Goal: Book appointment/travel/reservation

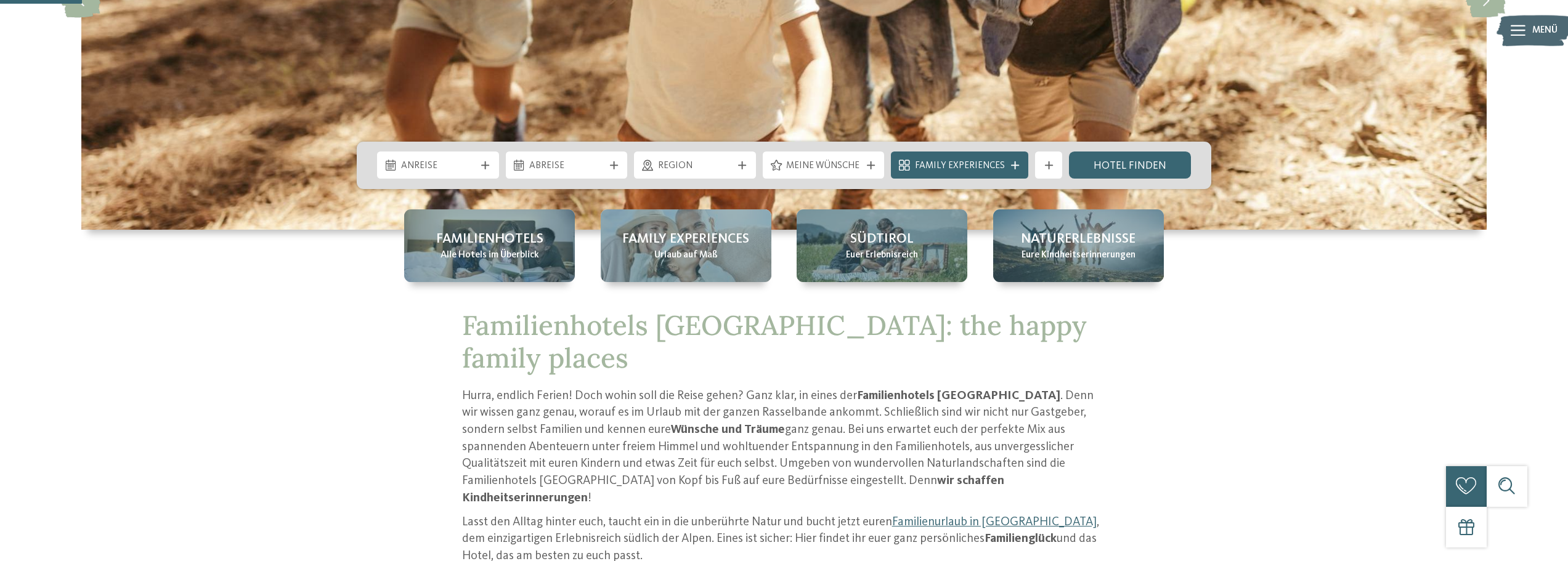
scroll to position [308, 0]
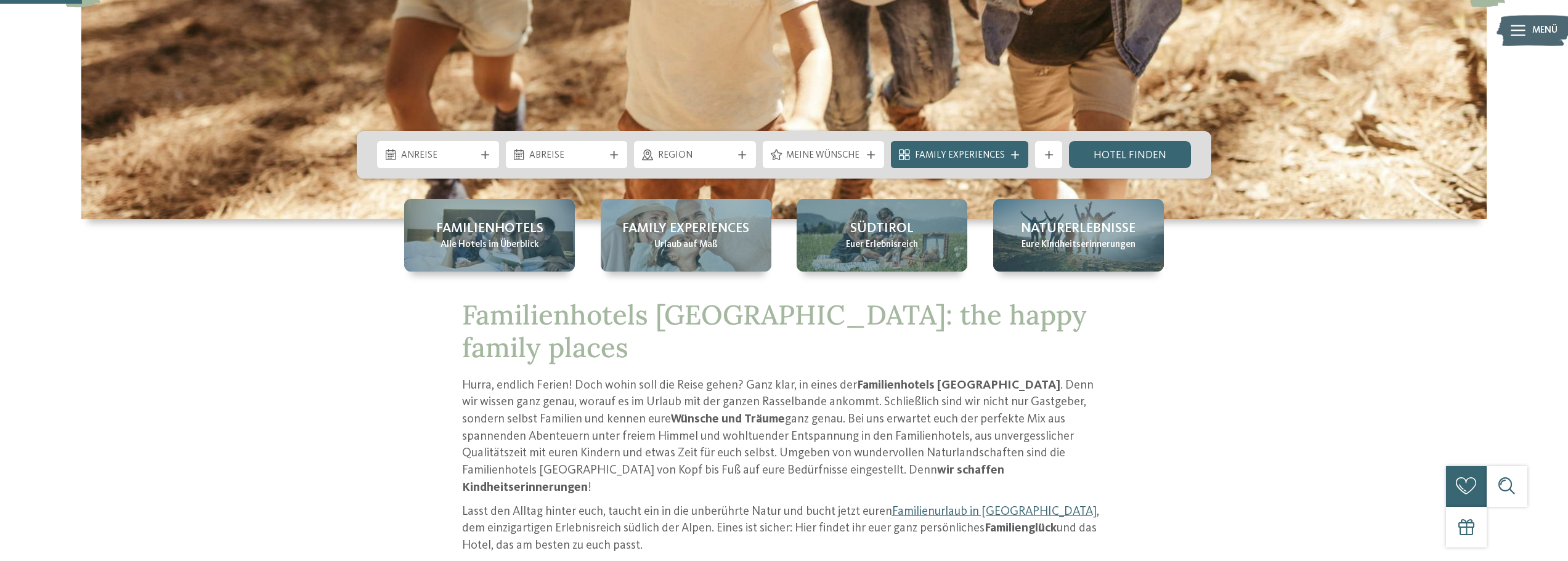
click at [467, 161] on span "Anreise" at bounding box center [439, 155] width 75 height 13
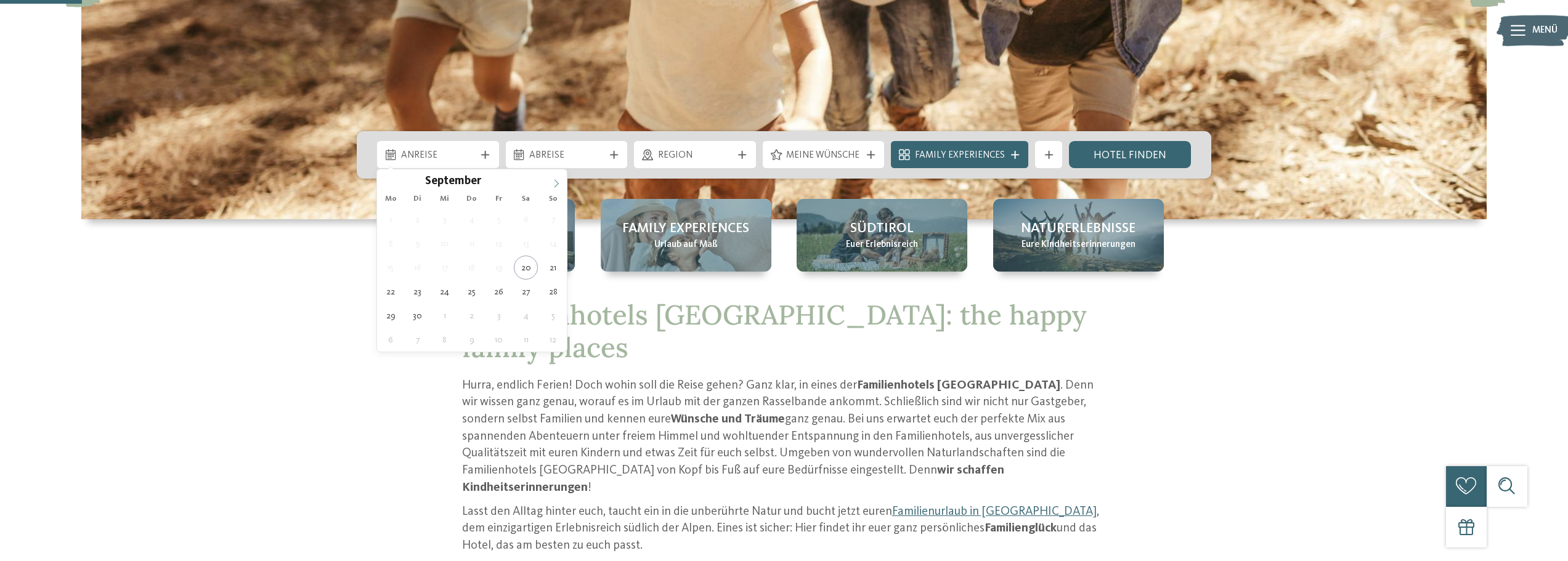
click at [558, 181] on icon at bounding box center [556, 183] width 9 height 9
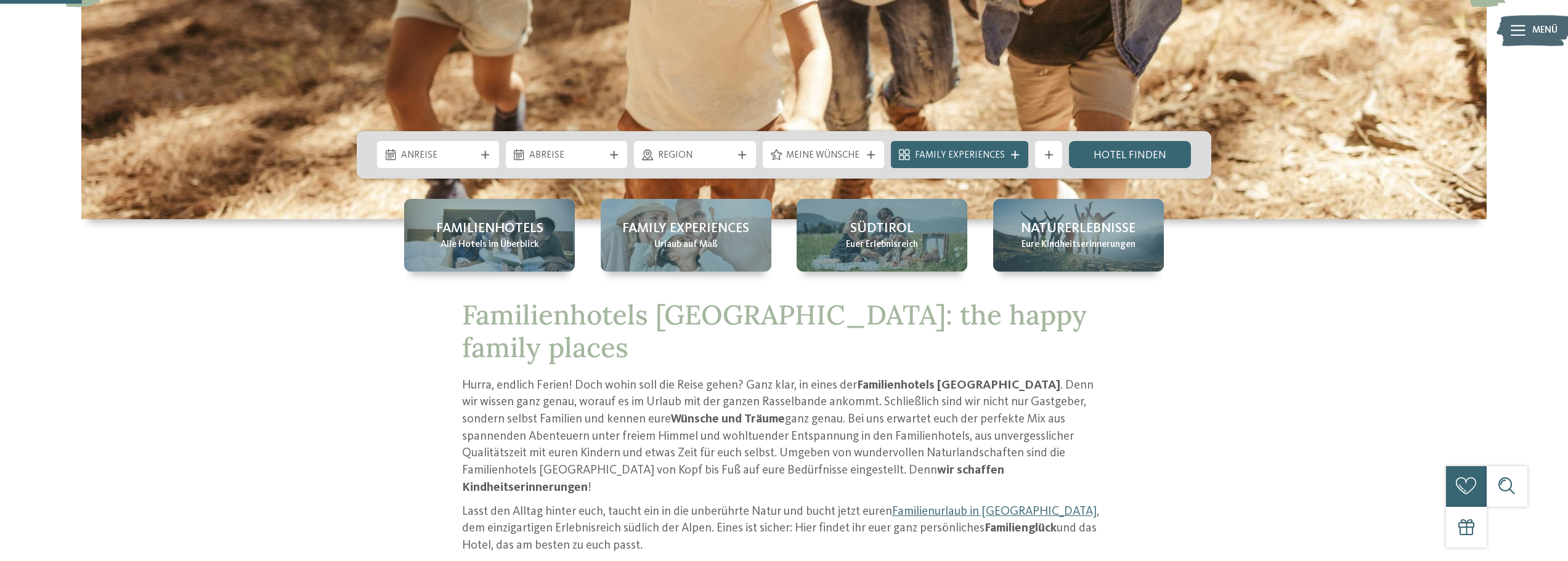
click at [482, 148] on div "Anreise" at bounding box center [438, 154] width 122 height 27
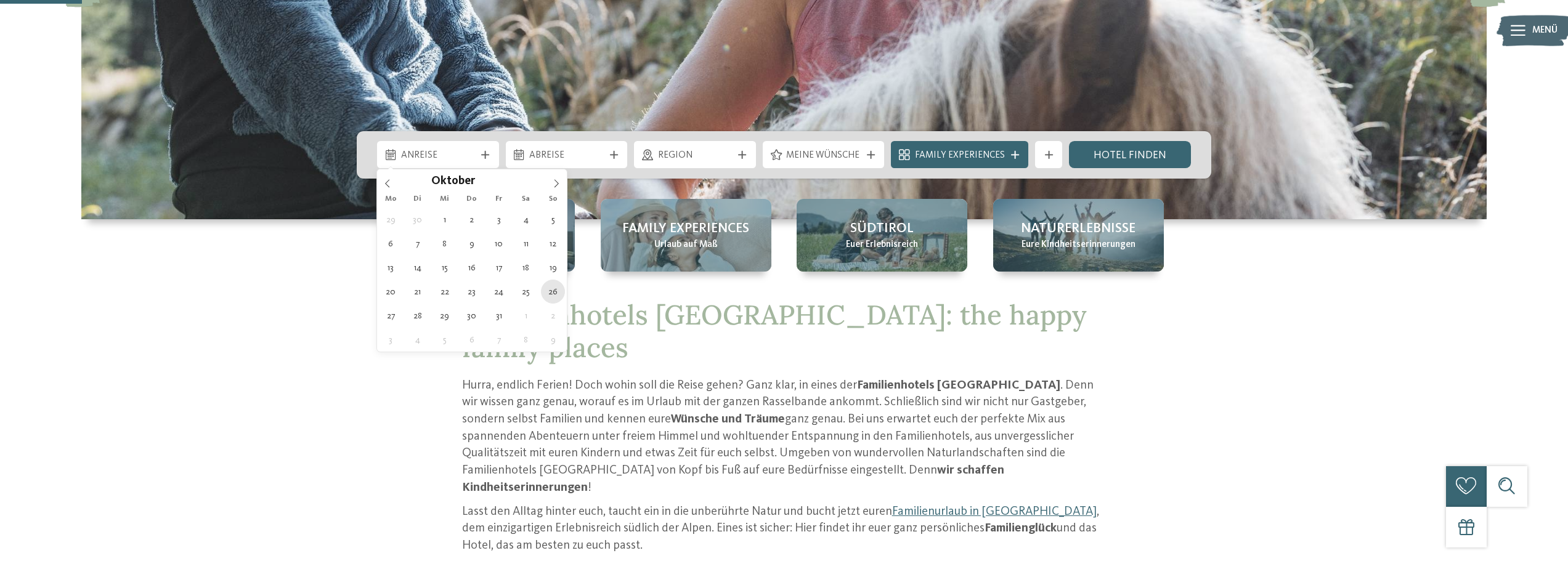
type div "26.10.2025"
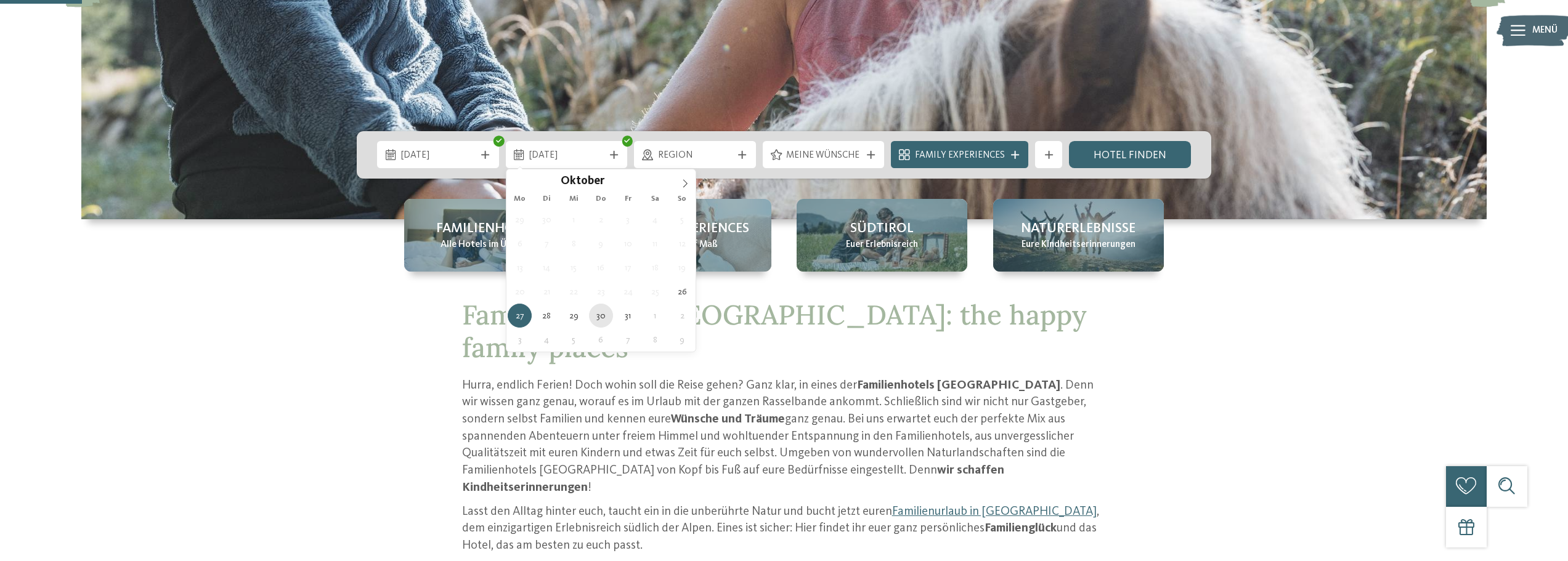
type div "30.10.2025"
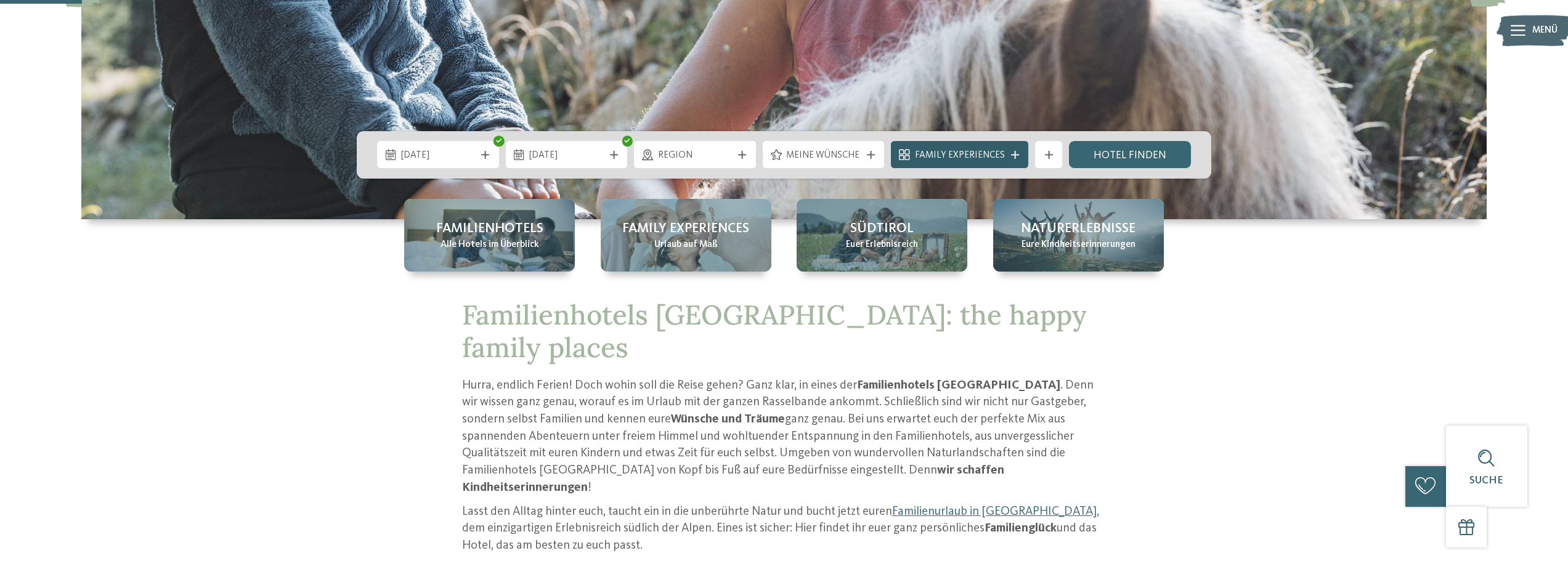
click at [1009, 153] on div at bounding box center [1015, 154] width 13 height 8
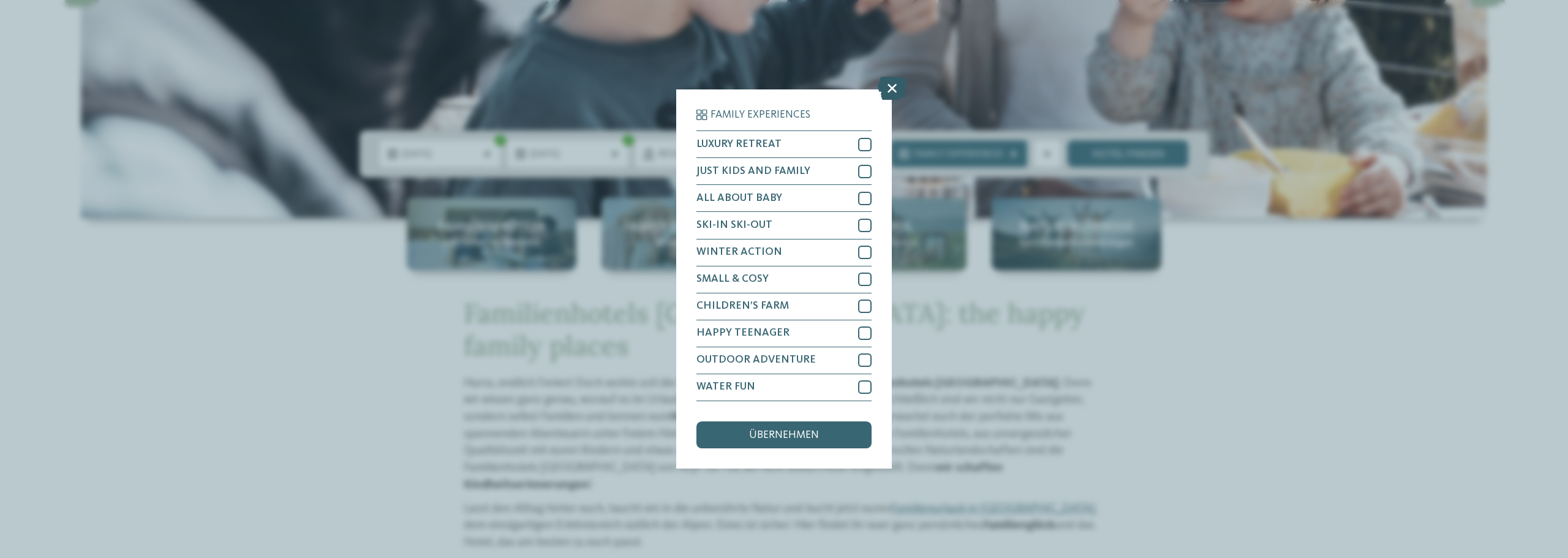
click at [883, 87] on icon at bounding box center [892, 89] width 29 height 23
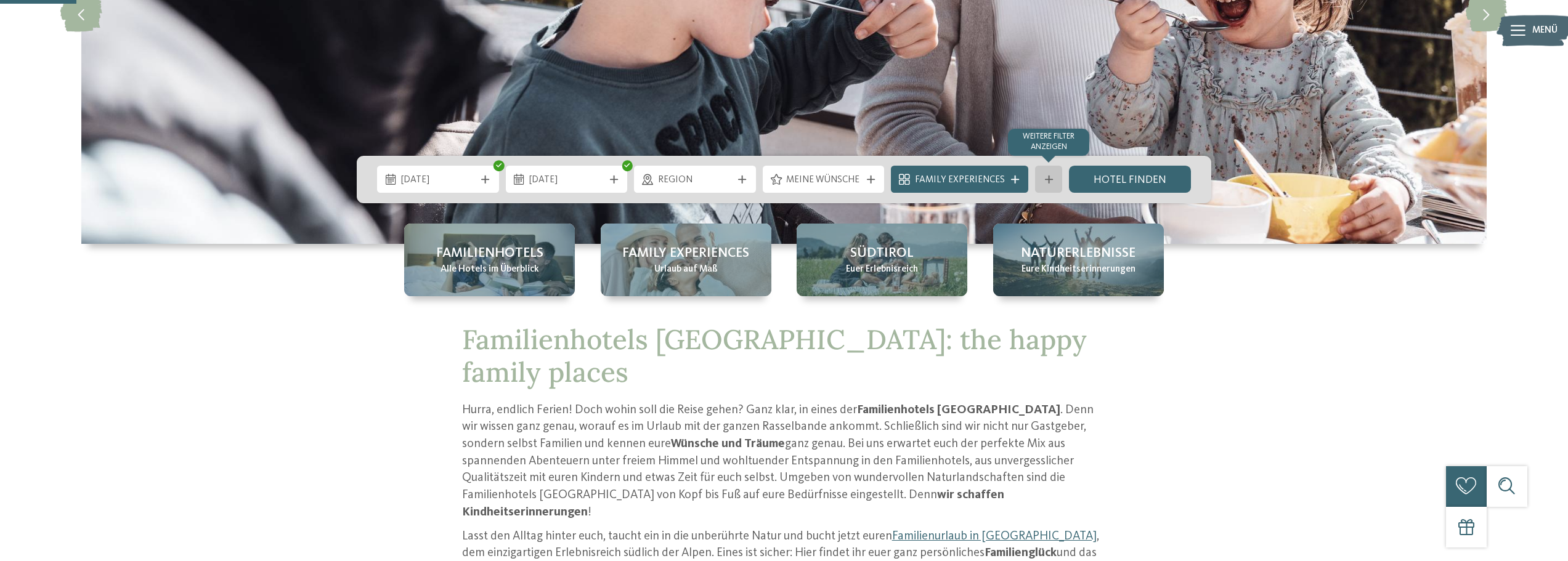
scroll to position [185, 0]
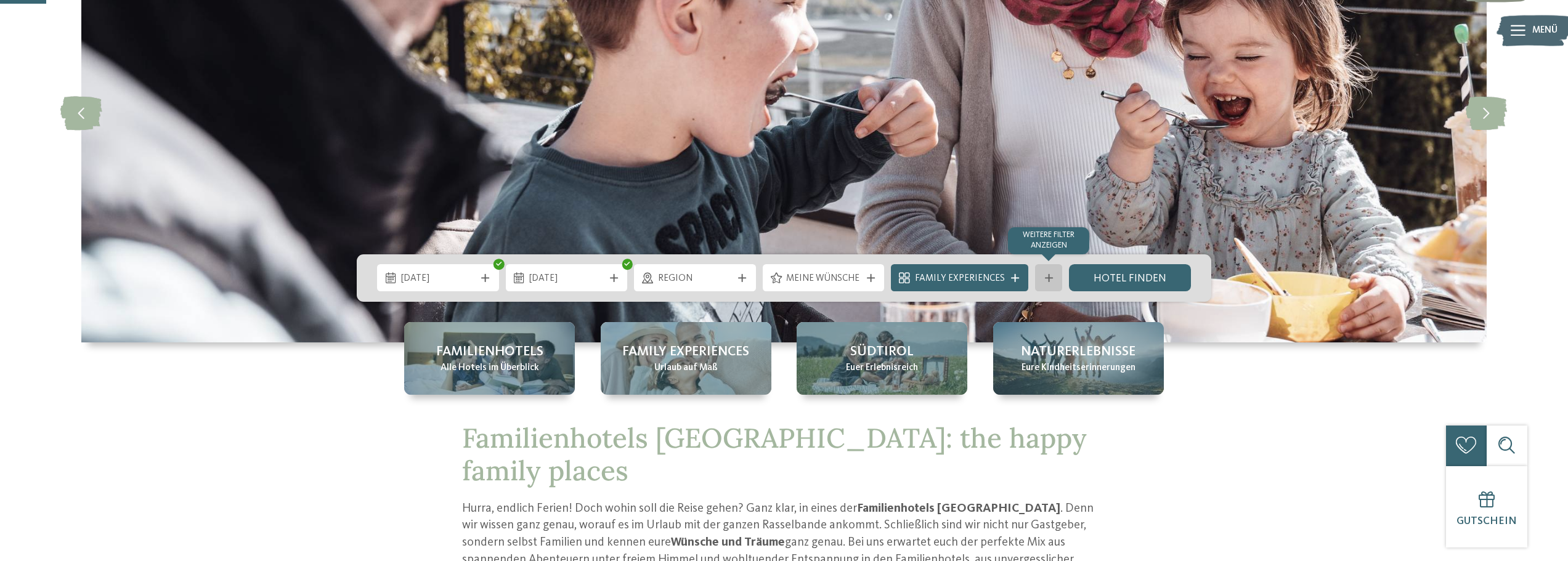
click at [1047, 278] on icon at bounding box center [1049, 278] width 8 height 8
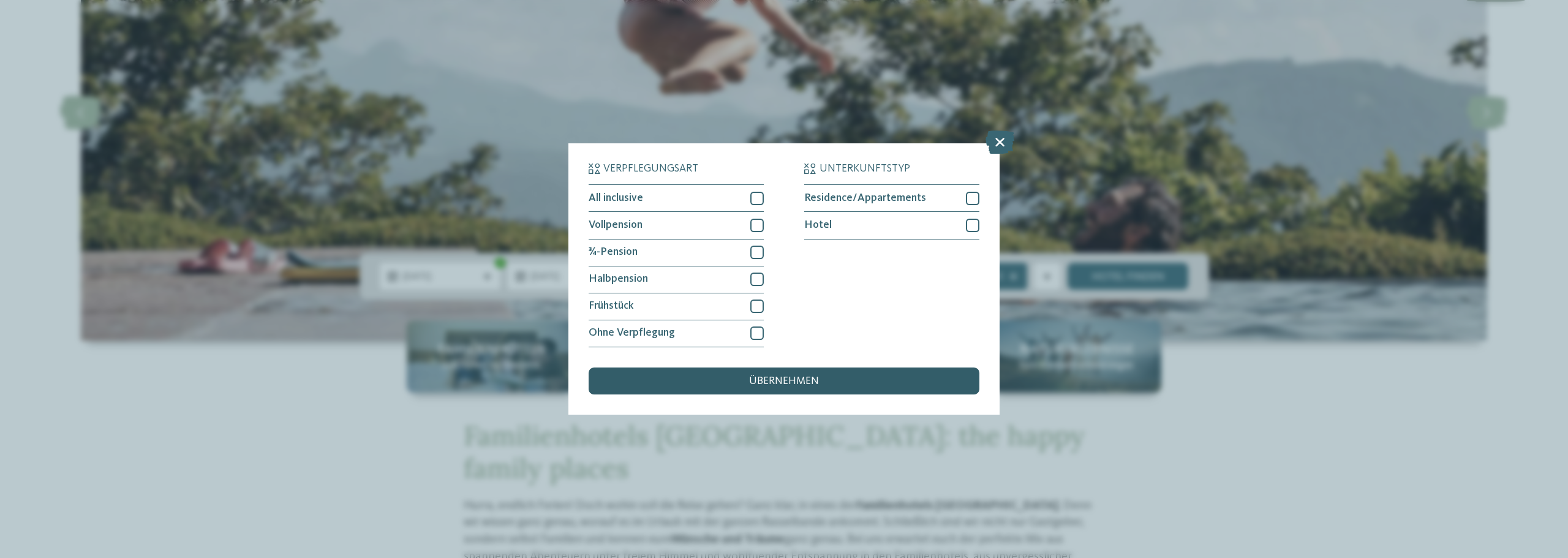
click at [857, 381] on div "übernehmen" at bounding box center [784, 381] width 391 height 27
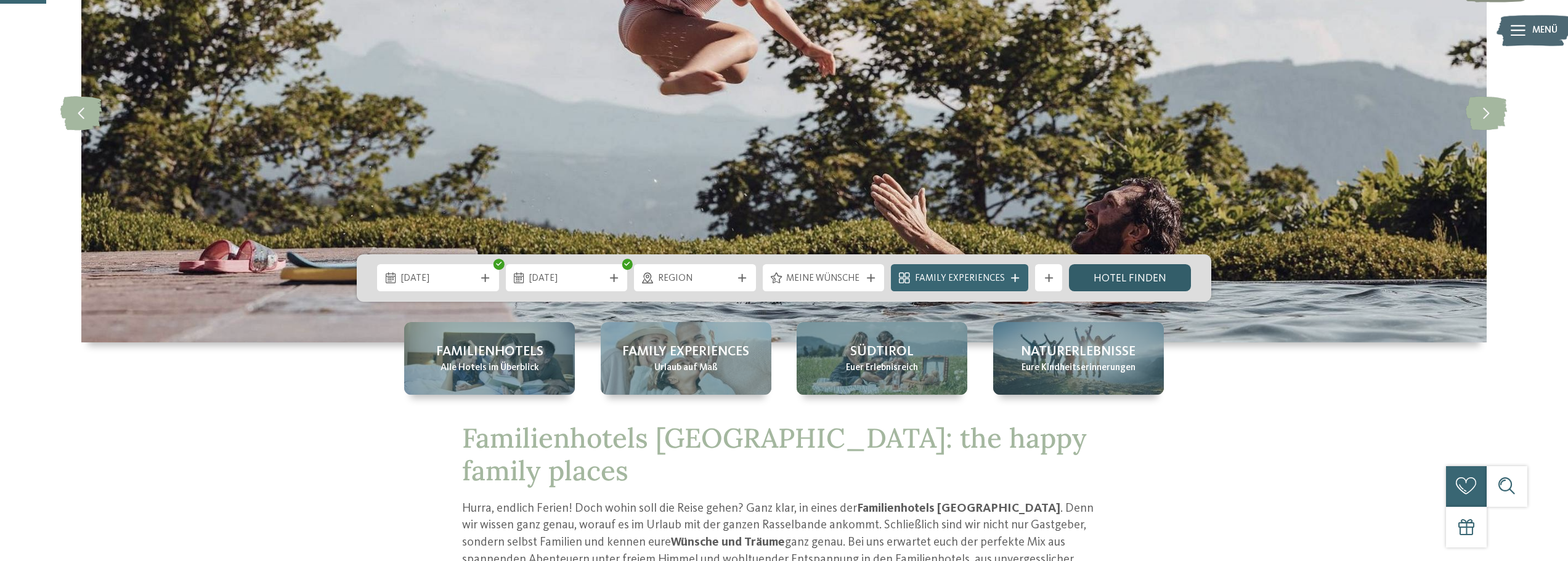
click at [1122, 265] on div "26.10.2025 30.10.2025" at bounding box center [784, 277] width 855 height 47
click at [1117, 280] on link "Hotel finden" at bounding box center [1129, 278] width 122 height 27
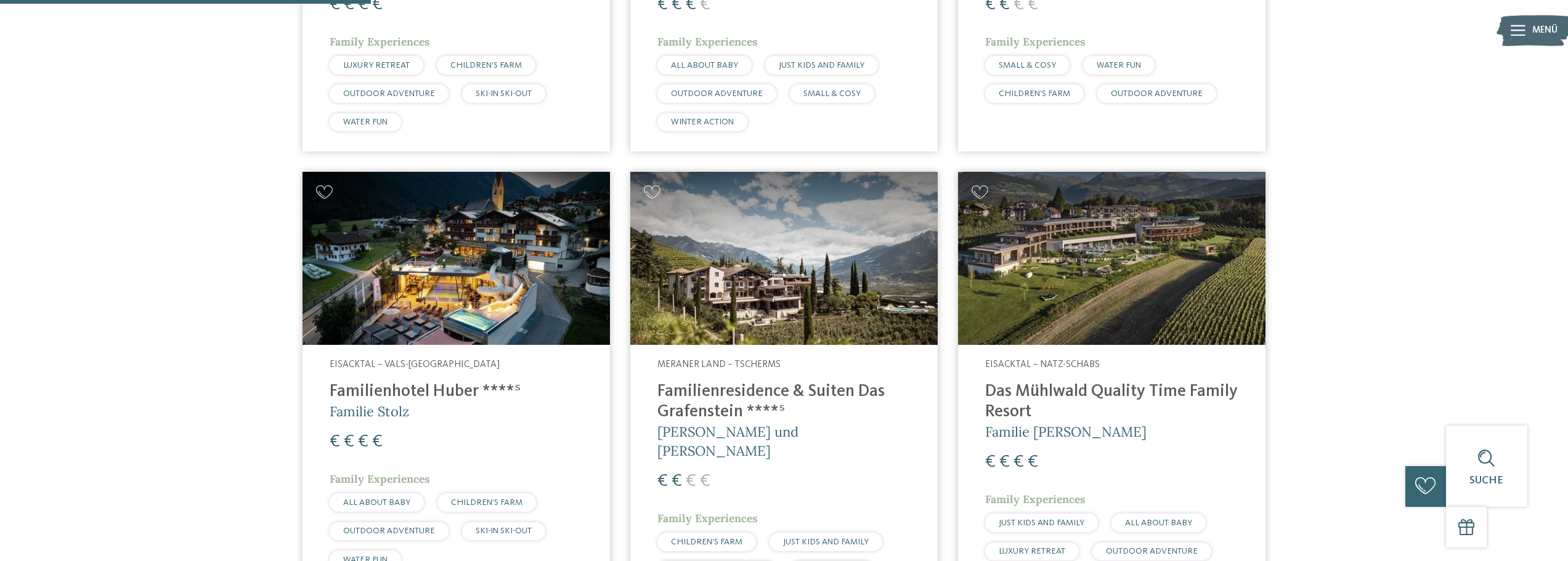
scroll to position [826, 0]
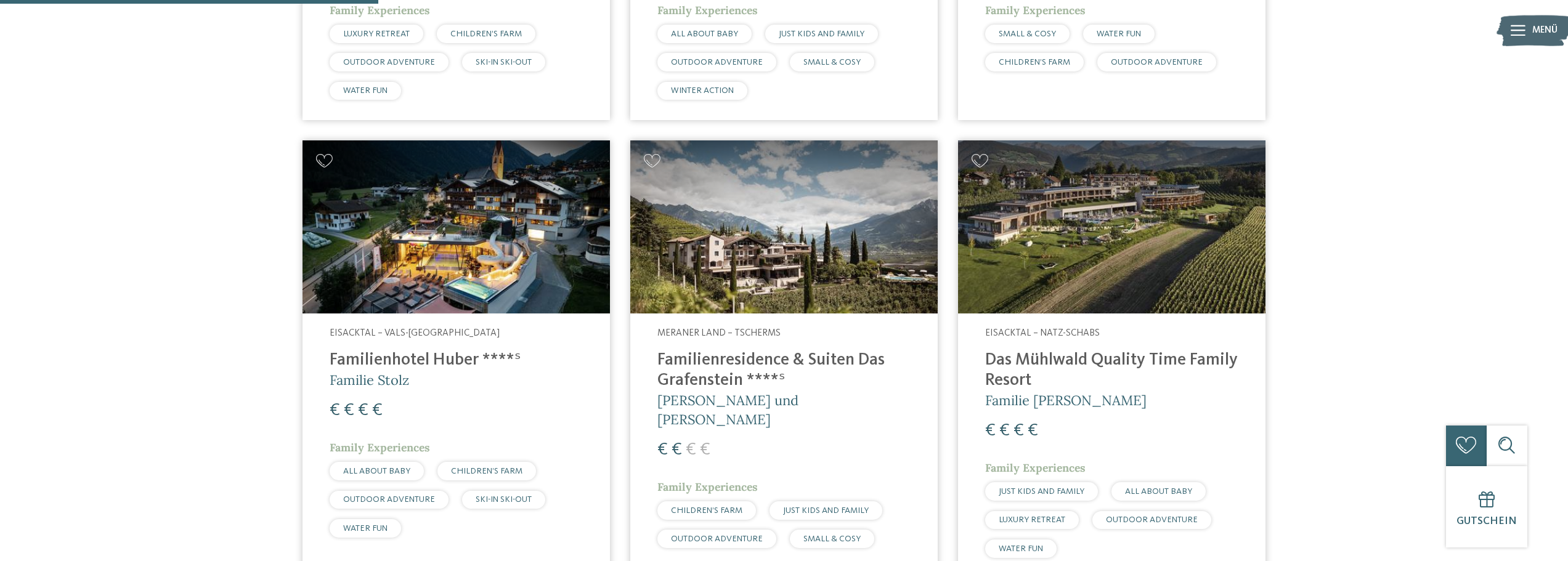
drag, startPoint x: 434, startPoint y: 357, endPoint x: 725, endPoint y: 357, distance: 291.0
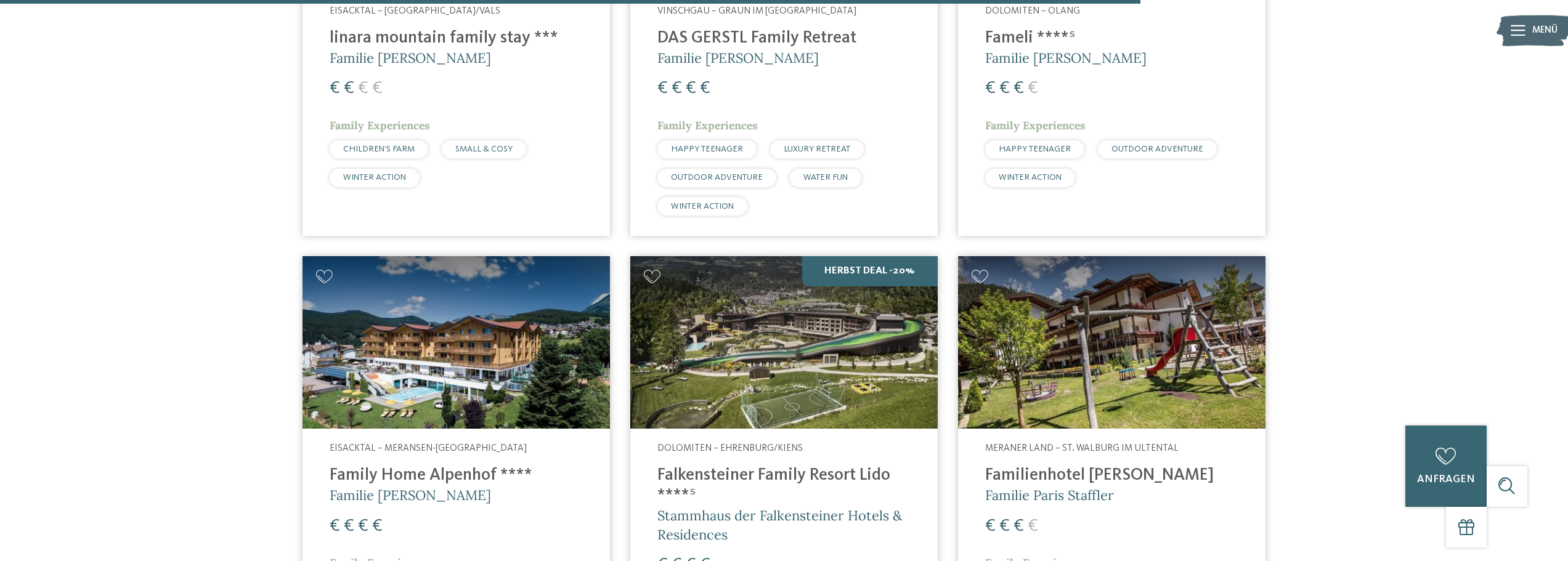
scroll to position [2674, 0]
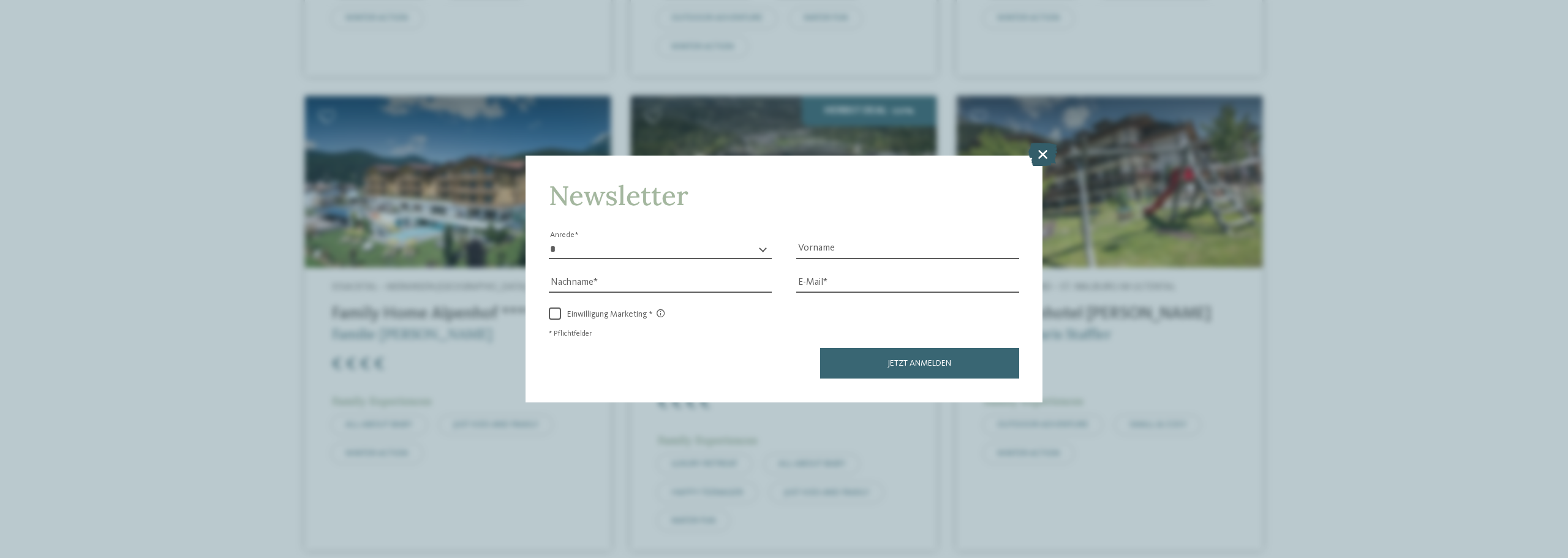
click at [1037, 149] on icon at bounding box center [1042, 155] width 29 height 23
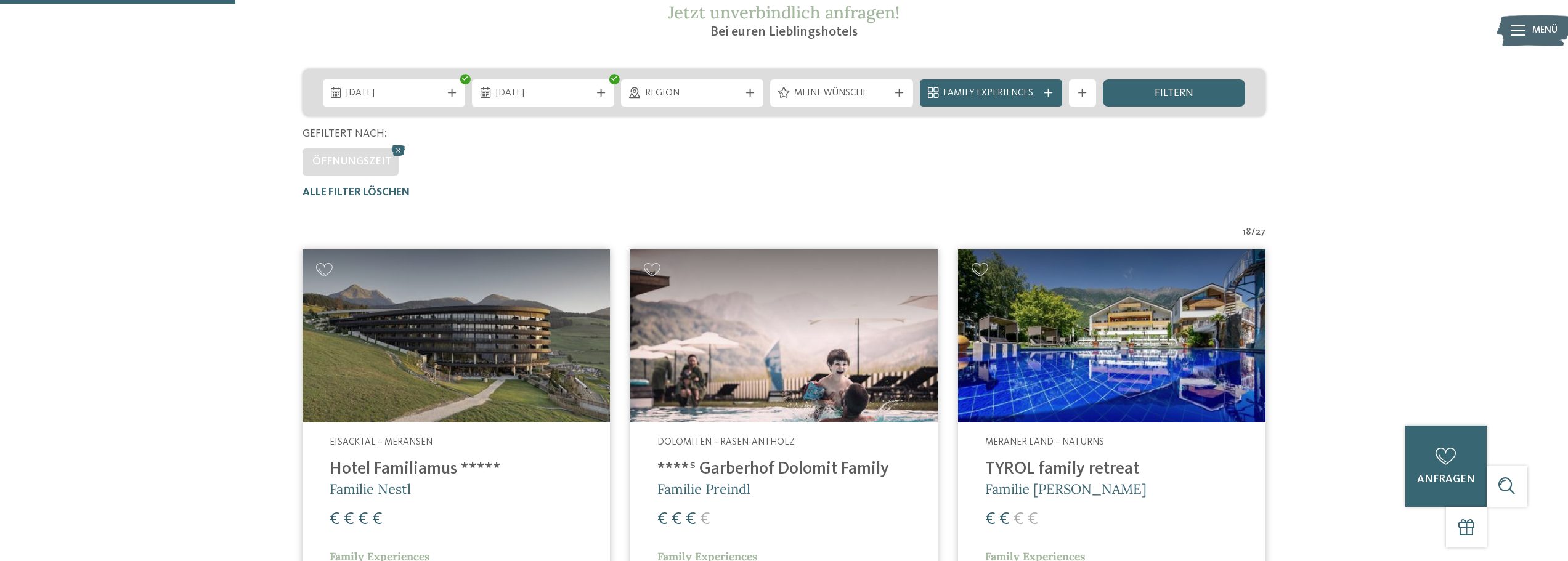
scroll to position [210, 0]
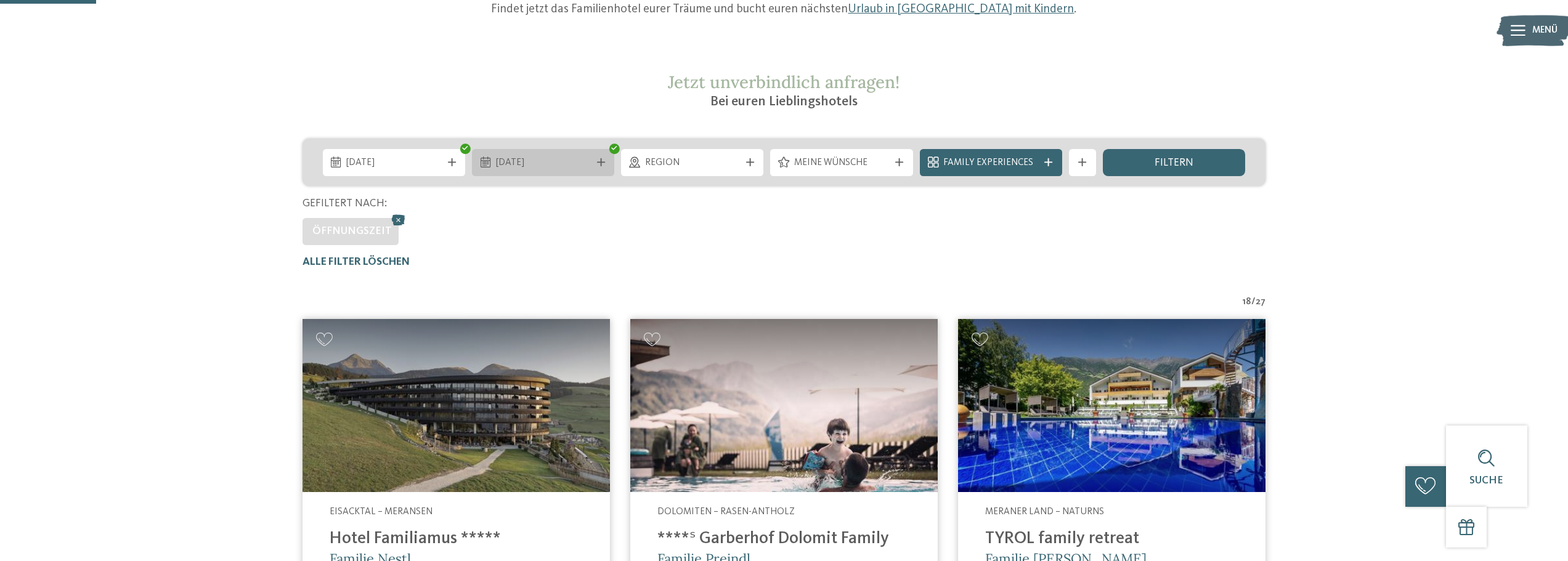
click at [592, 162] on div "30.10.2025" at bounding box center [543, 162] width 102 height 14
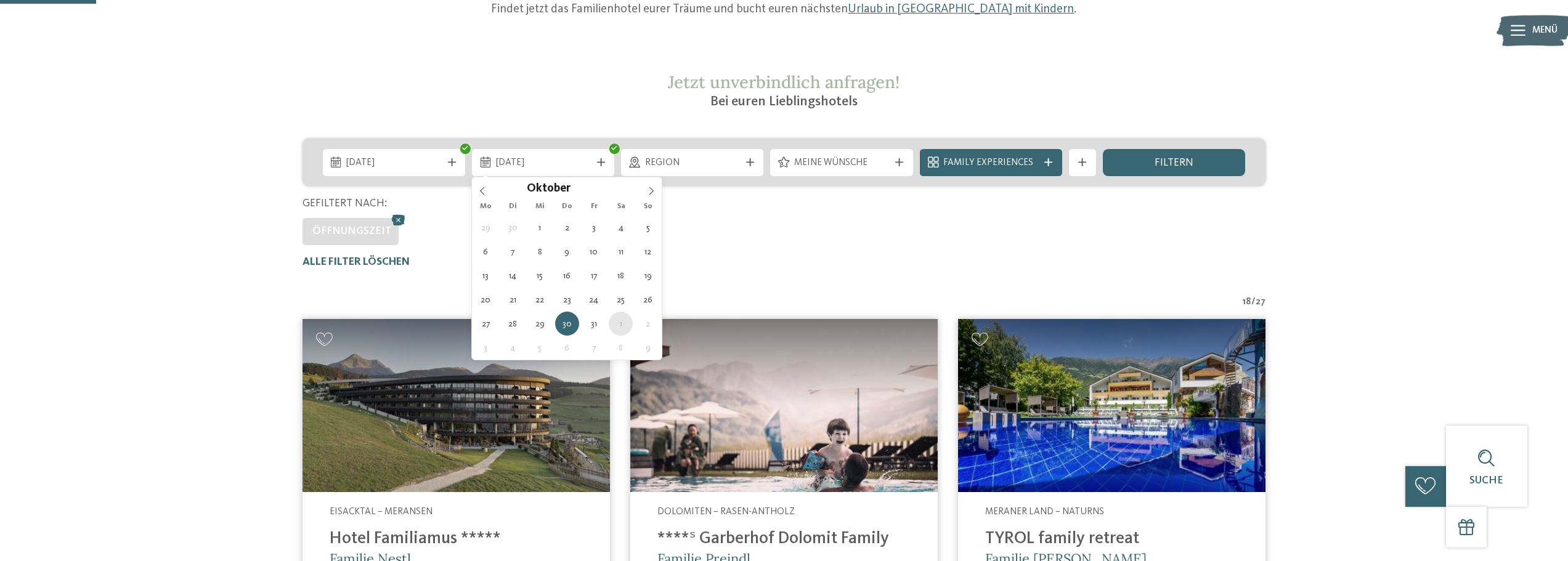
type div "01.11.2025"
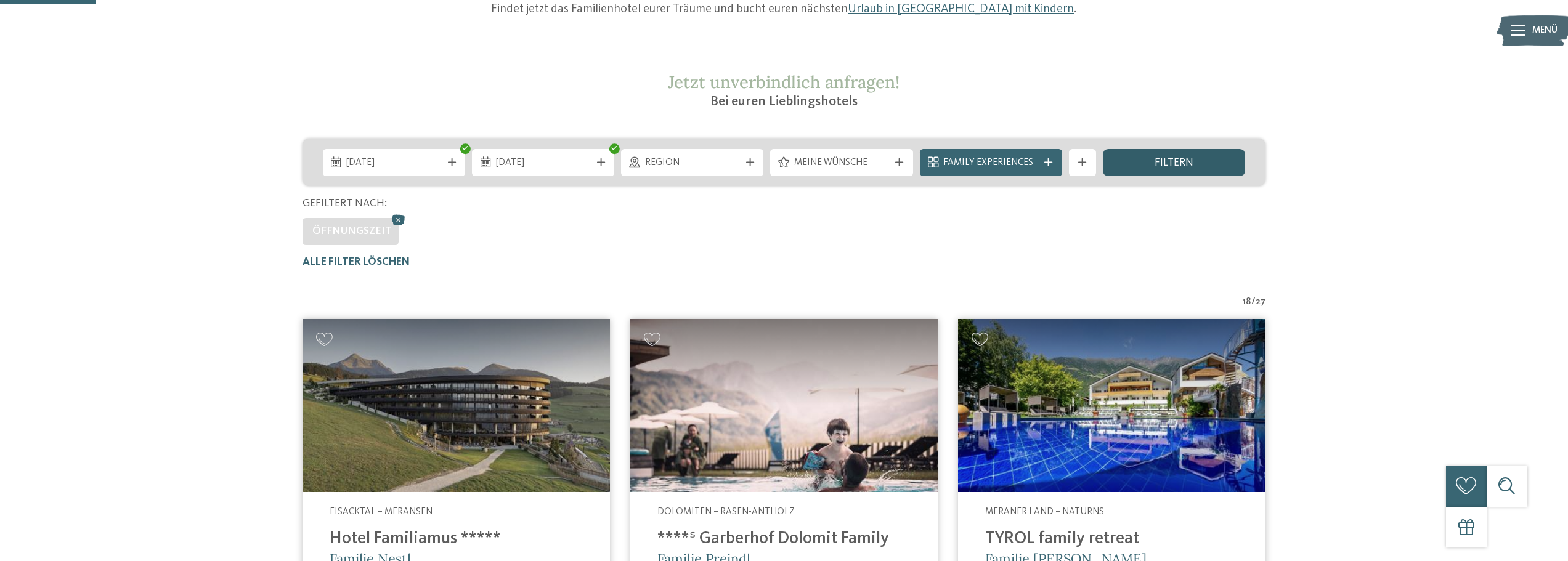
click at [1155, 168] on span "filtern" at bounding box center [1175, 163] width 38 height 12
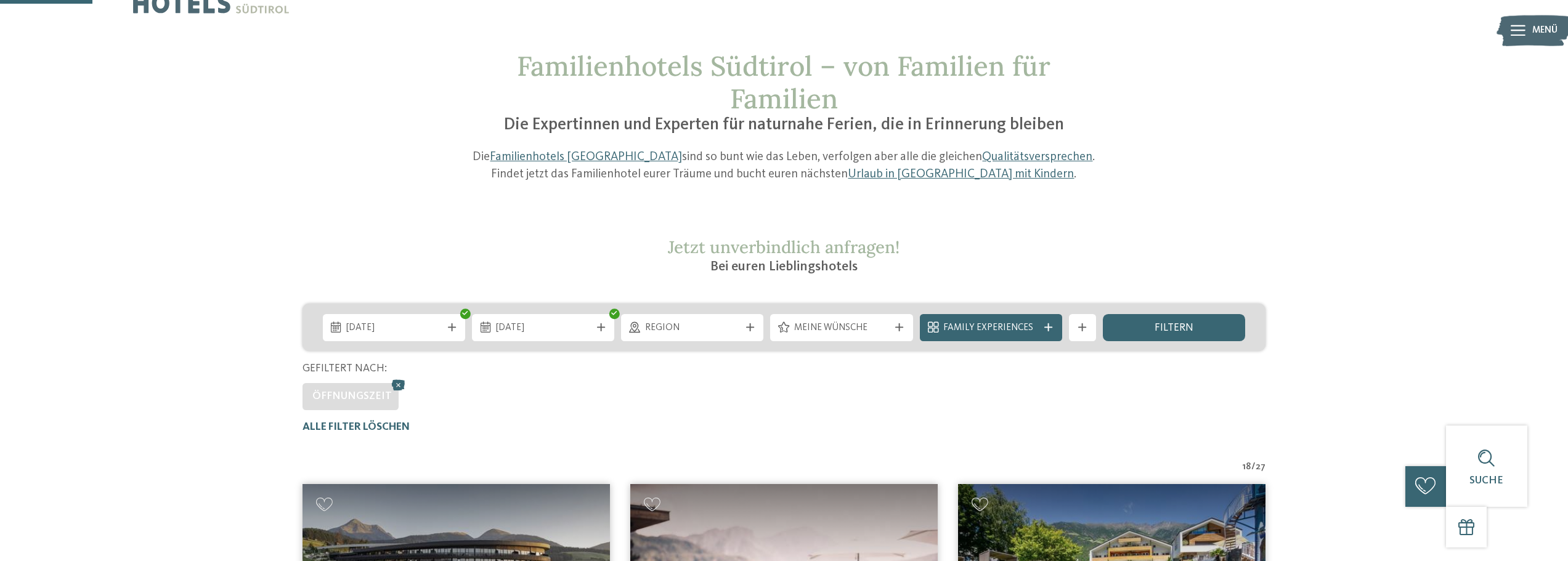
scroll to position [0, 0]
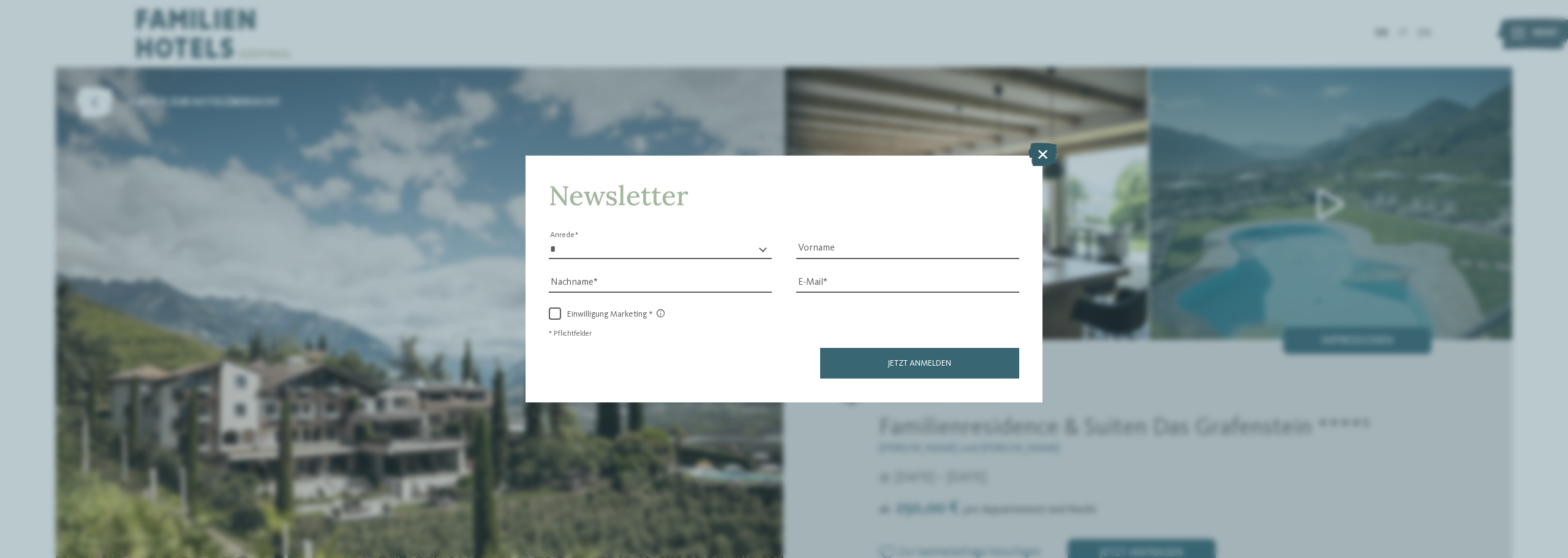
click at [1040, 146] on icon at bounding box center [1042, 155] width 29 height 23
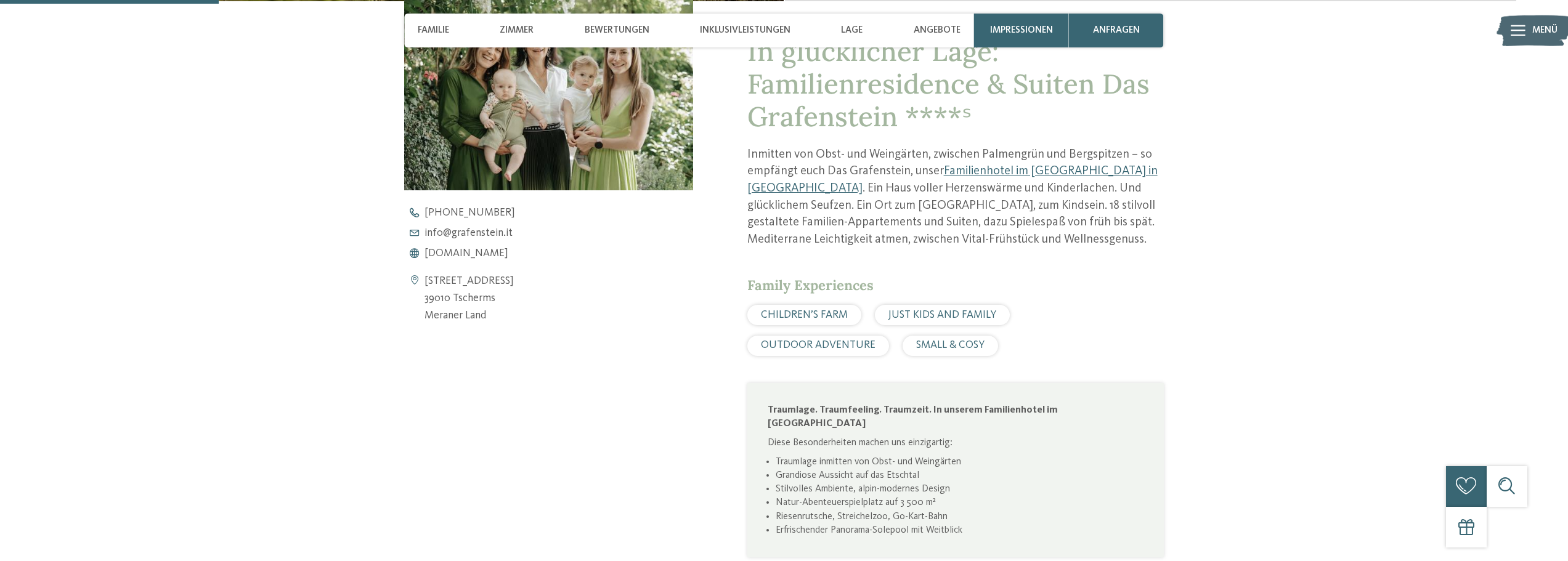
scroll to position [616, 0]
click at [456, 251] on span "www.grafenstein.it" at bounding box center [465, 253] width 83 height 12
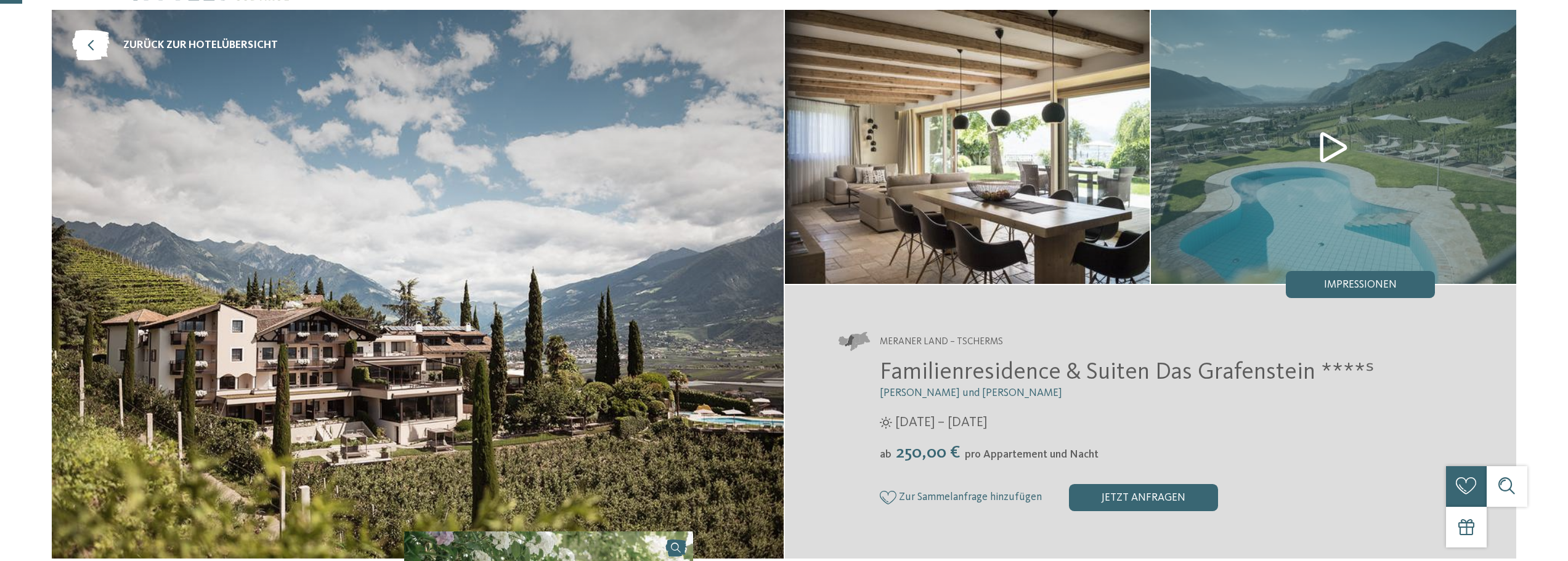
scroll to position [61, 0]
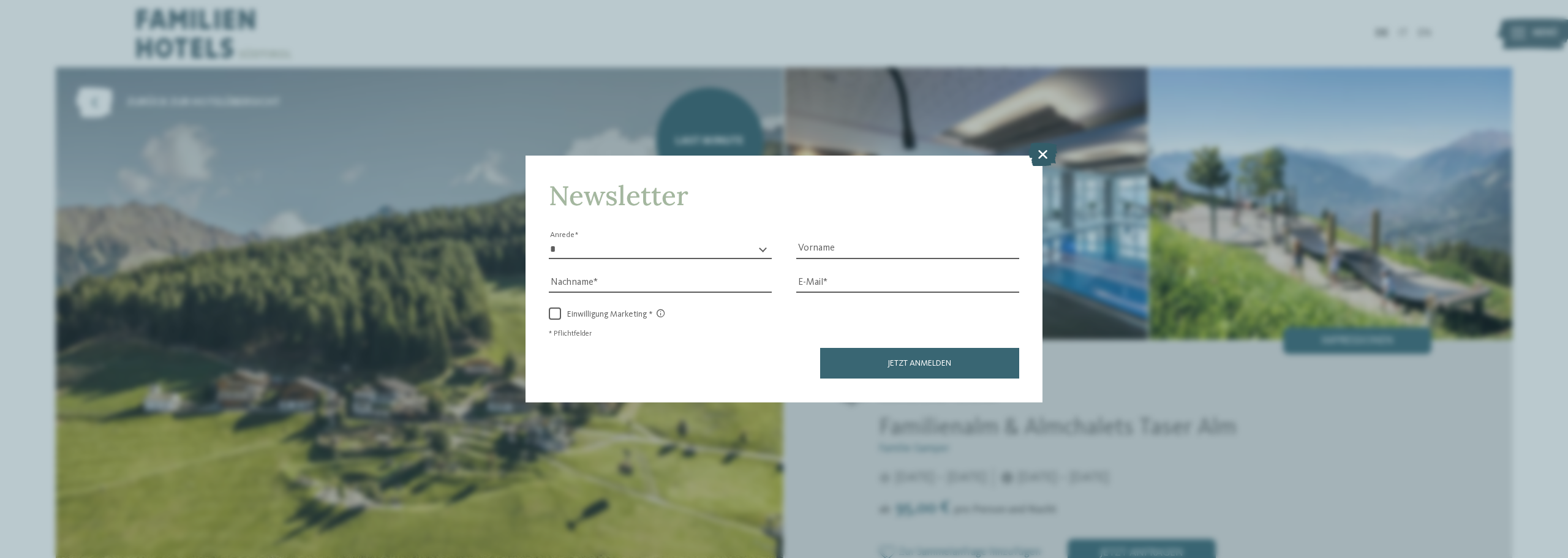
click at [1045, 154] on icon at bounding box center [1042, 155] width 29 height 23
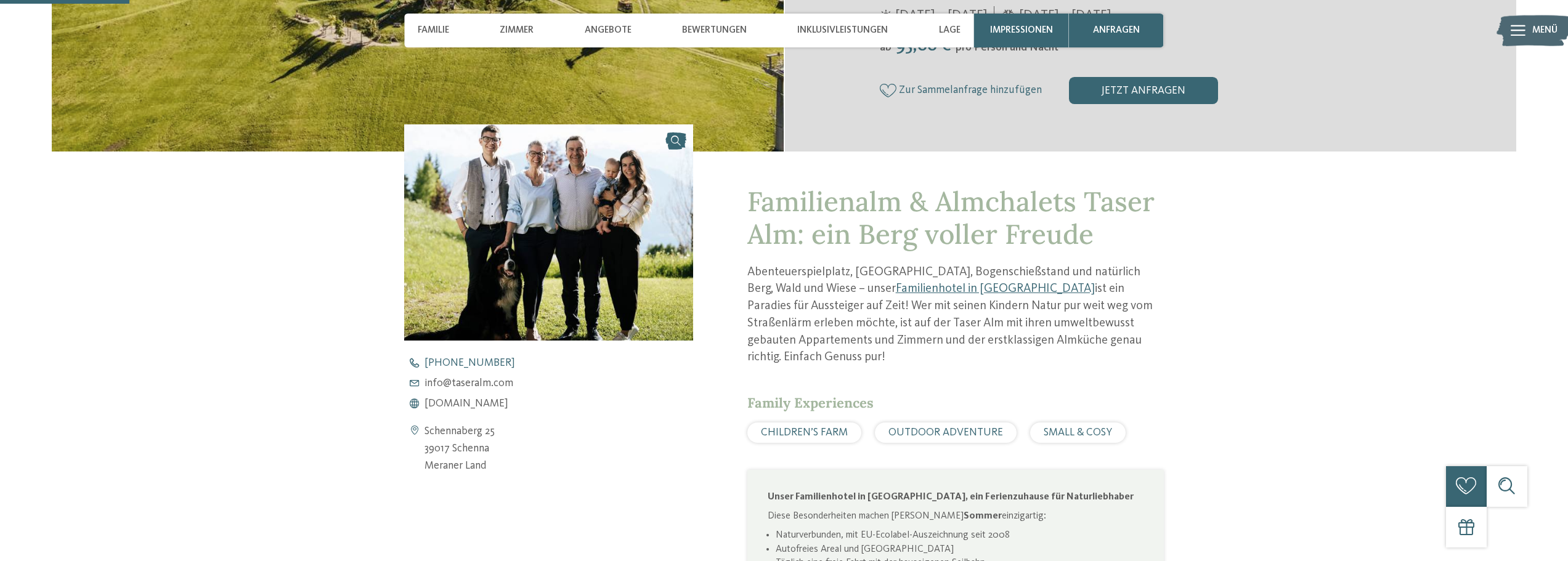
scroll to position [493, 0]
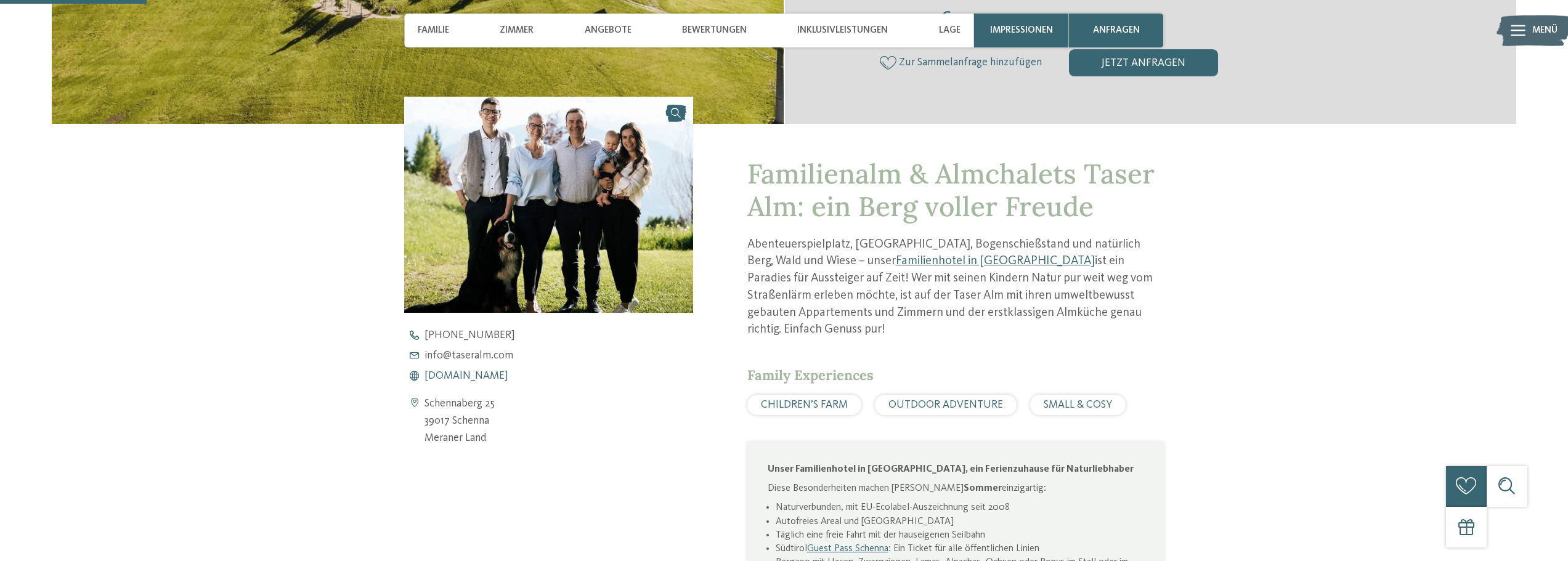
click at [445, 377] on span "www.taseralm.com" at bounding box center [465, 377] width 83 height 12
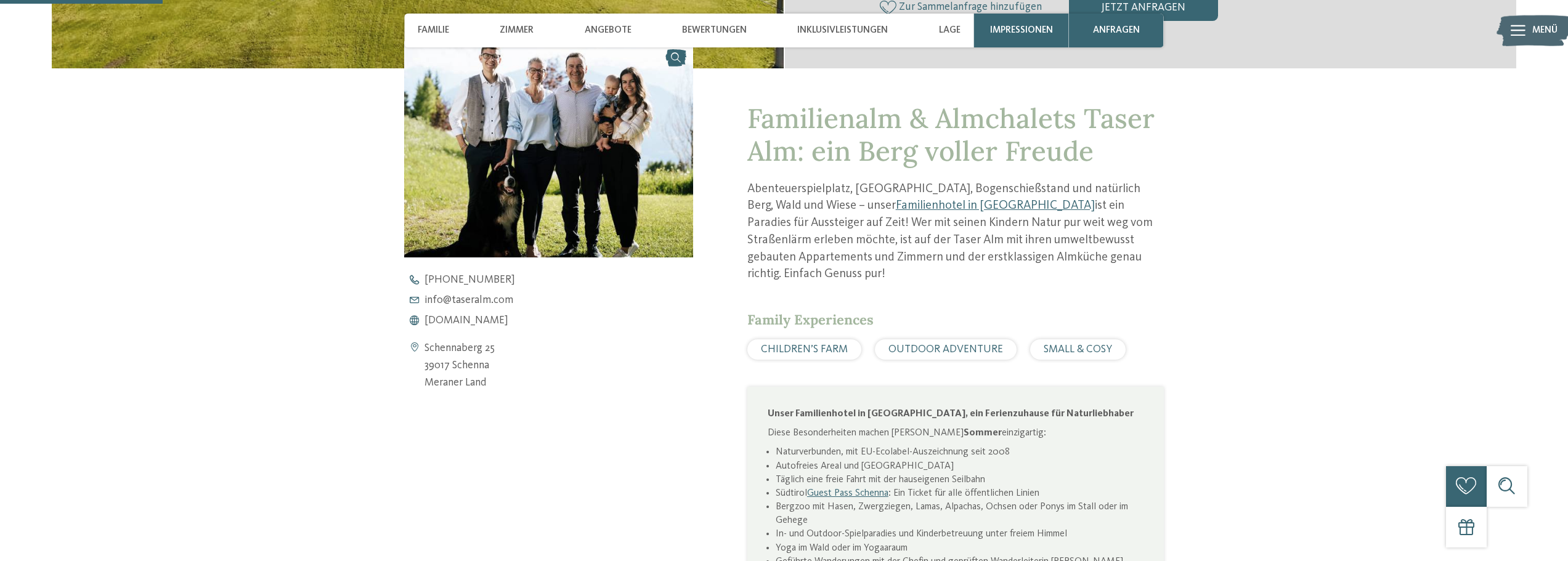
scroll to position [554, 0]
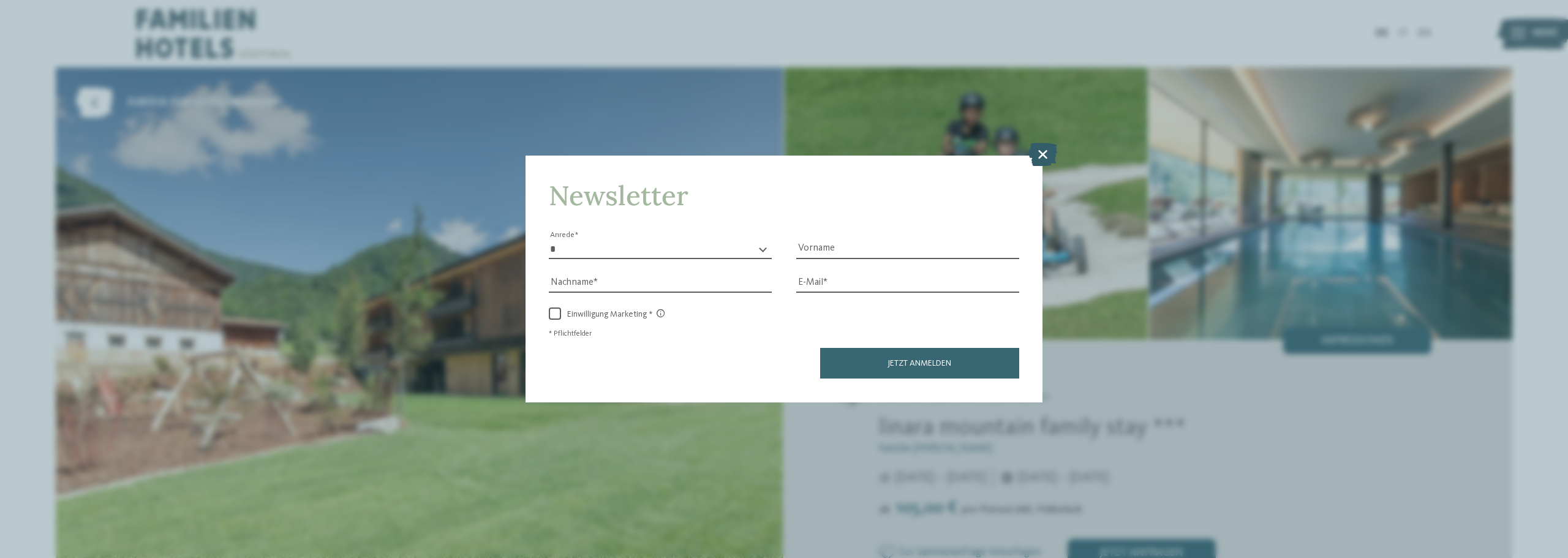
click at [1043, 155] on icon at bounding box center [1042, 155] width 29 height 23
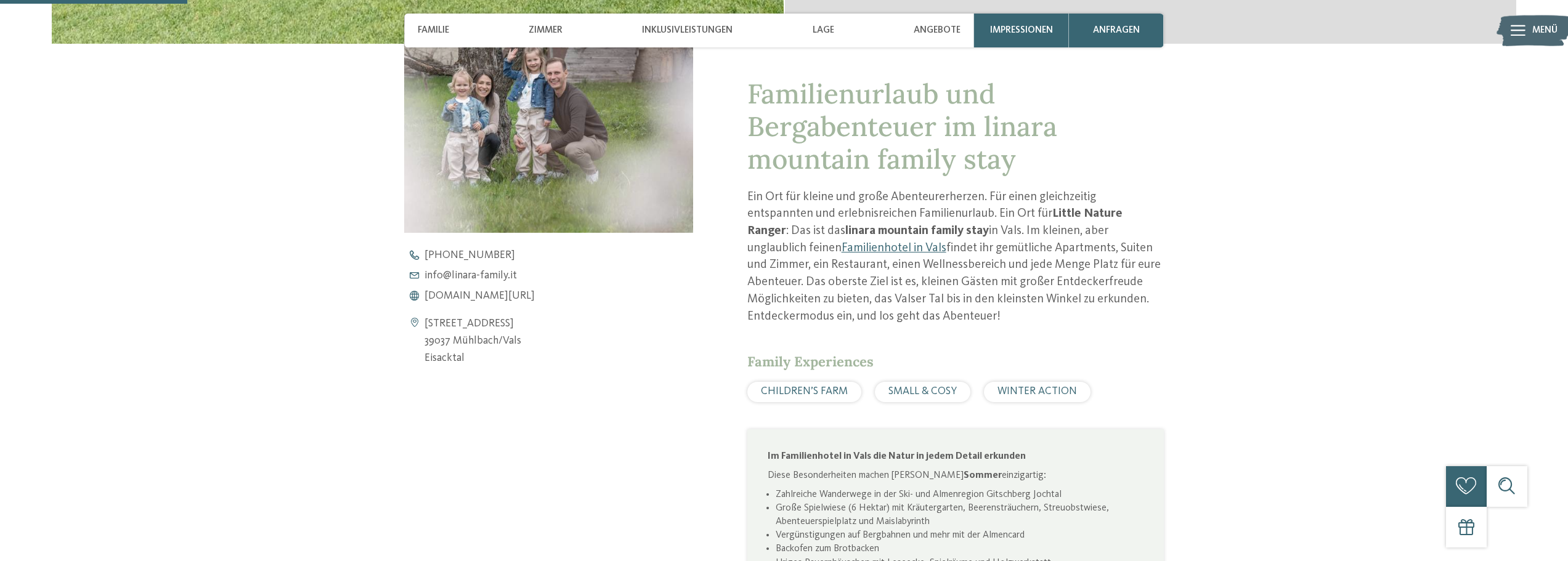
scroll to position [677, 0]
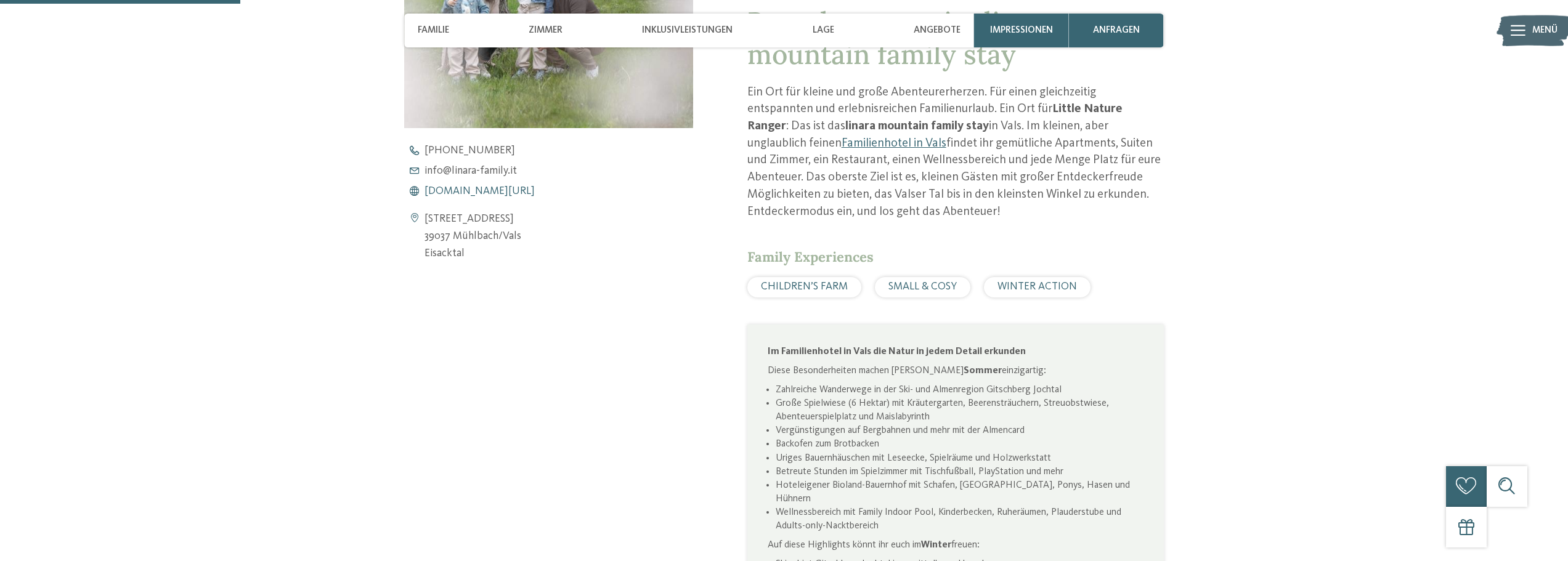
click at [450, 189] on span "[DOMAIN_NAME][URL]" at bounding box center [479, 192] width 110 height 12
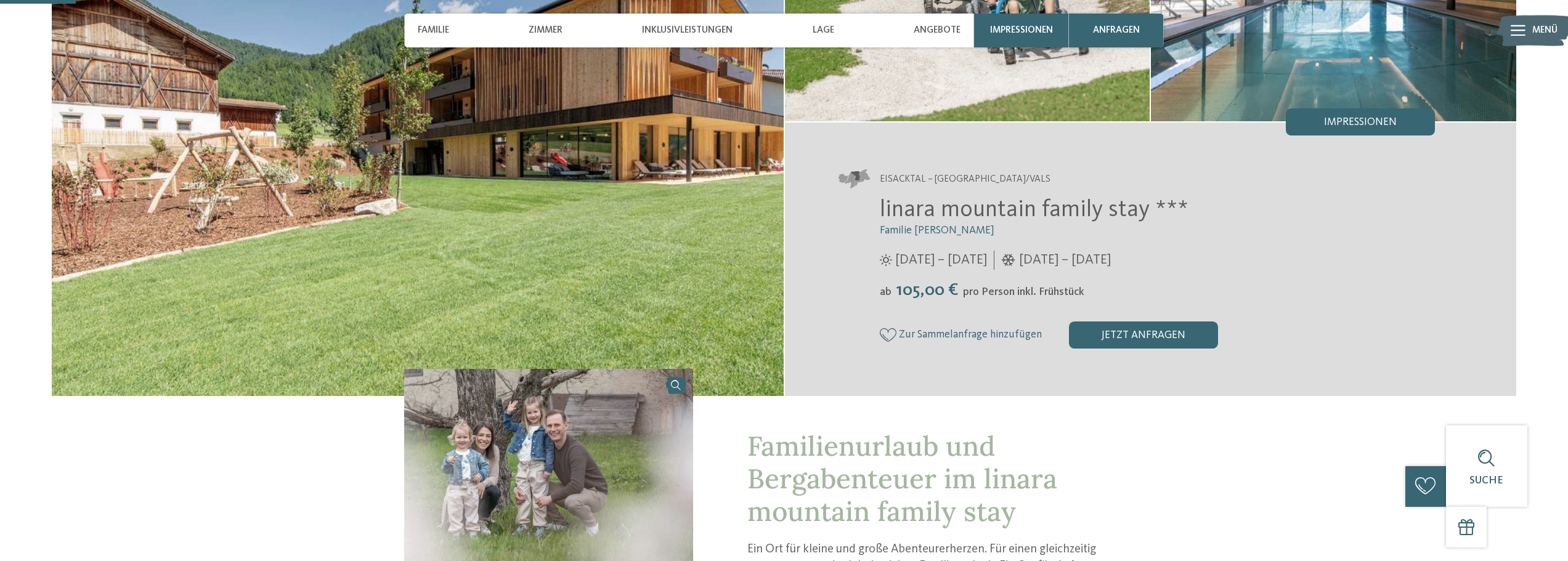
scroll to position [0, 0]
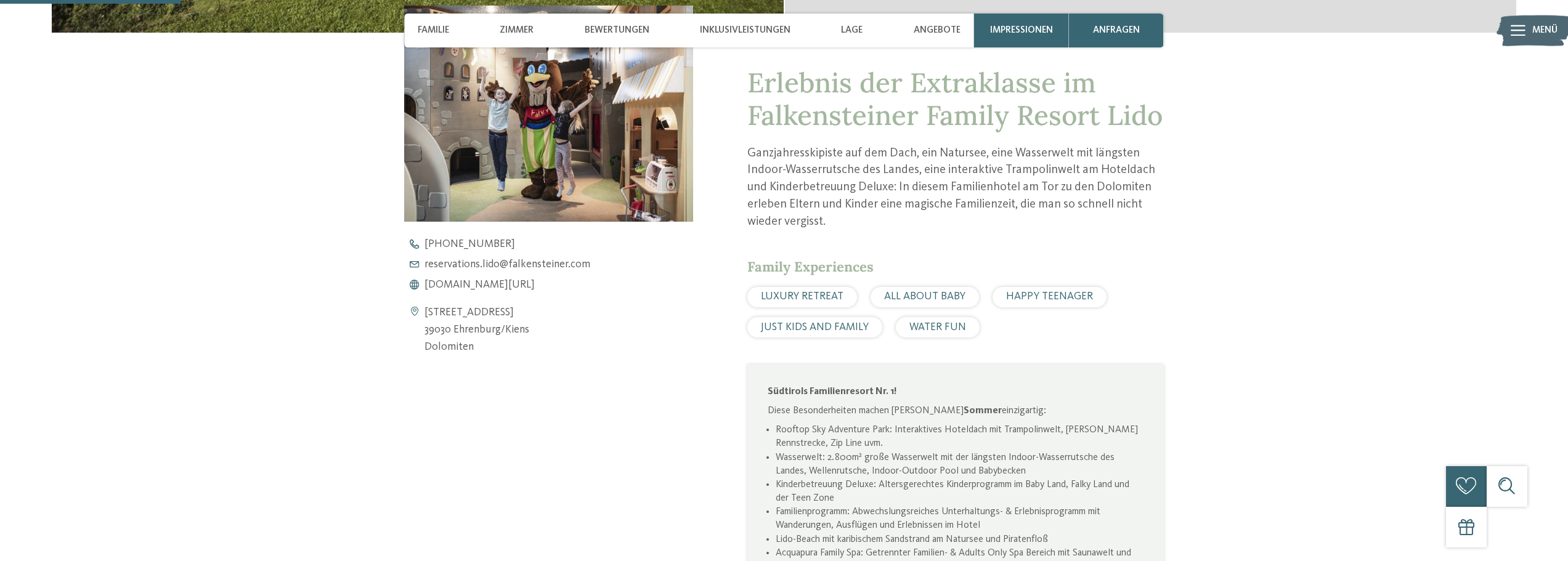
scroll to position [616, 0]
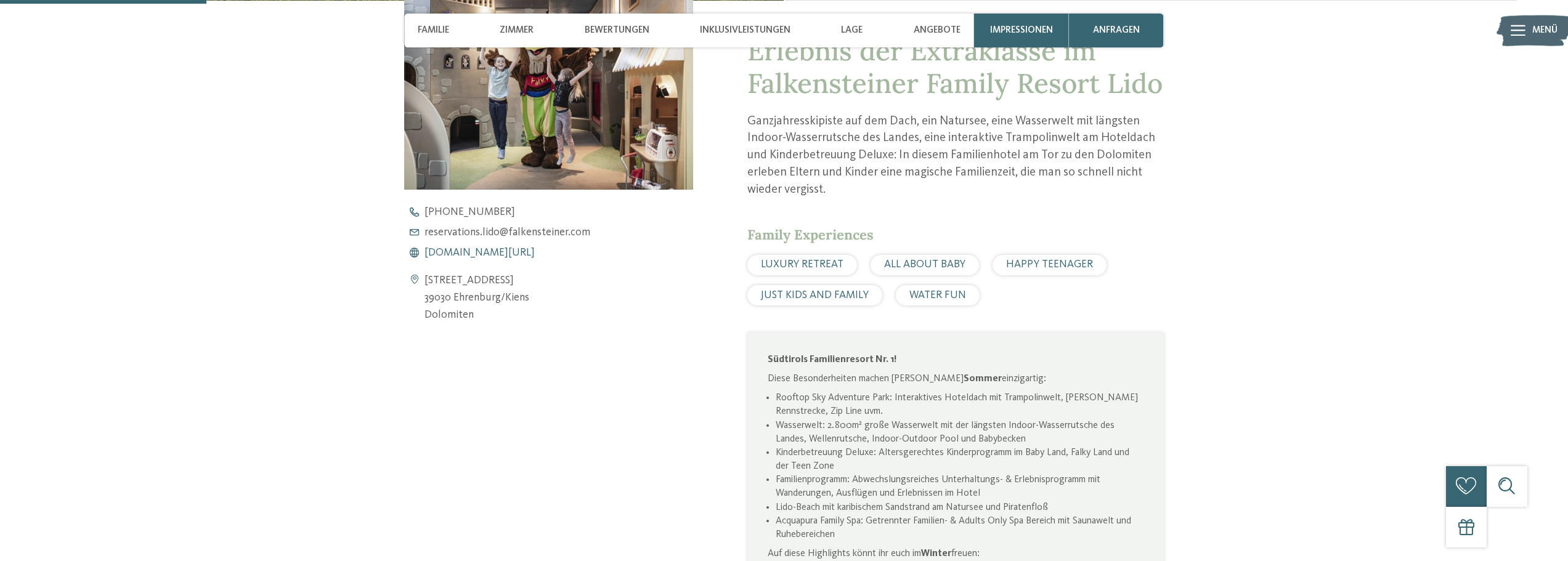
click at [480, 253] on span "www.falkensteiner.com/lido" at bounding box center [479, 253] width 110 height 12
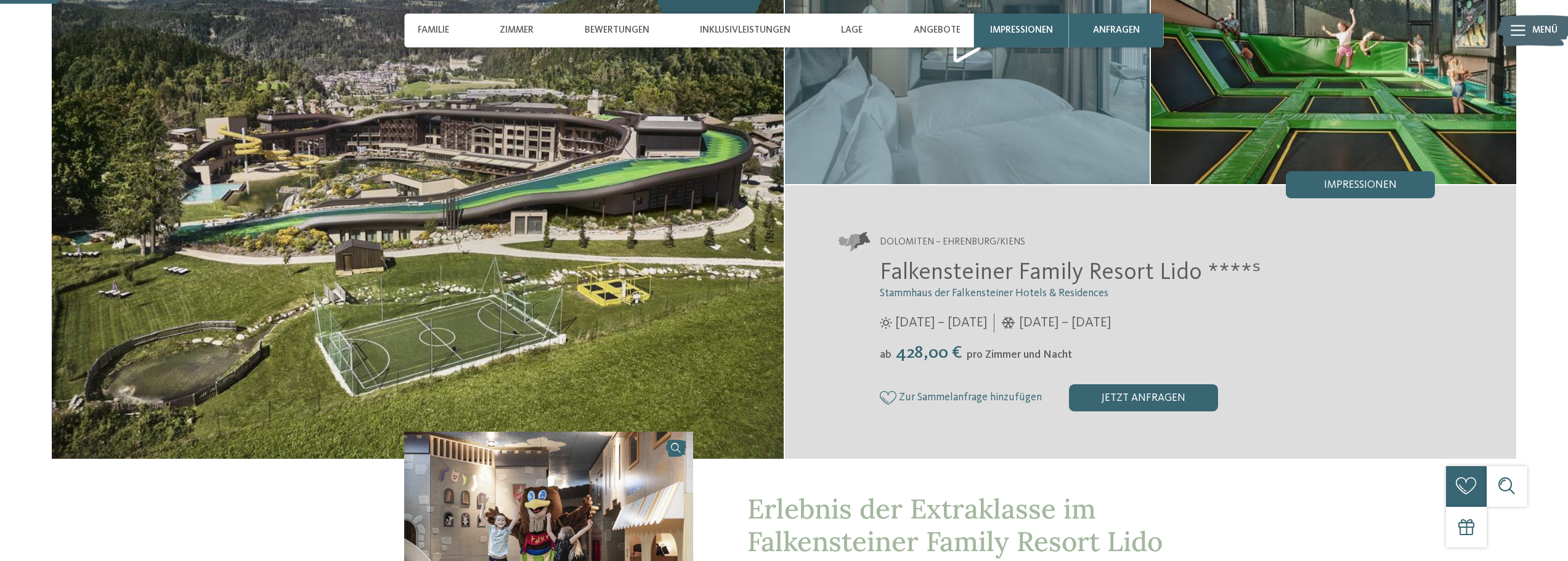
scroll to position [0, 0]
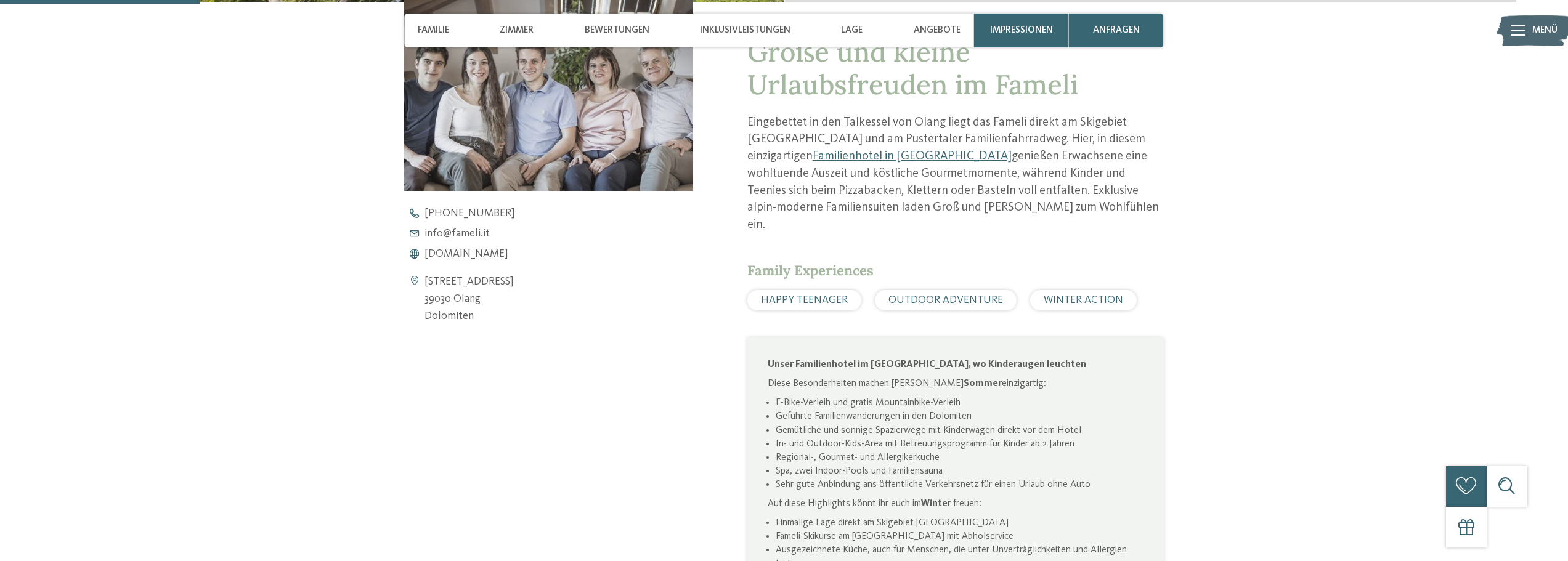
scroll to position [616, 0]
click at [452, 253] on span "[DOMAIN_NAME]" at bounding box center [465, 253] width 83 height 12
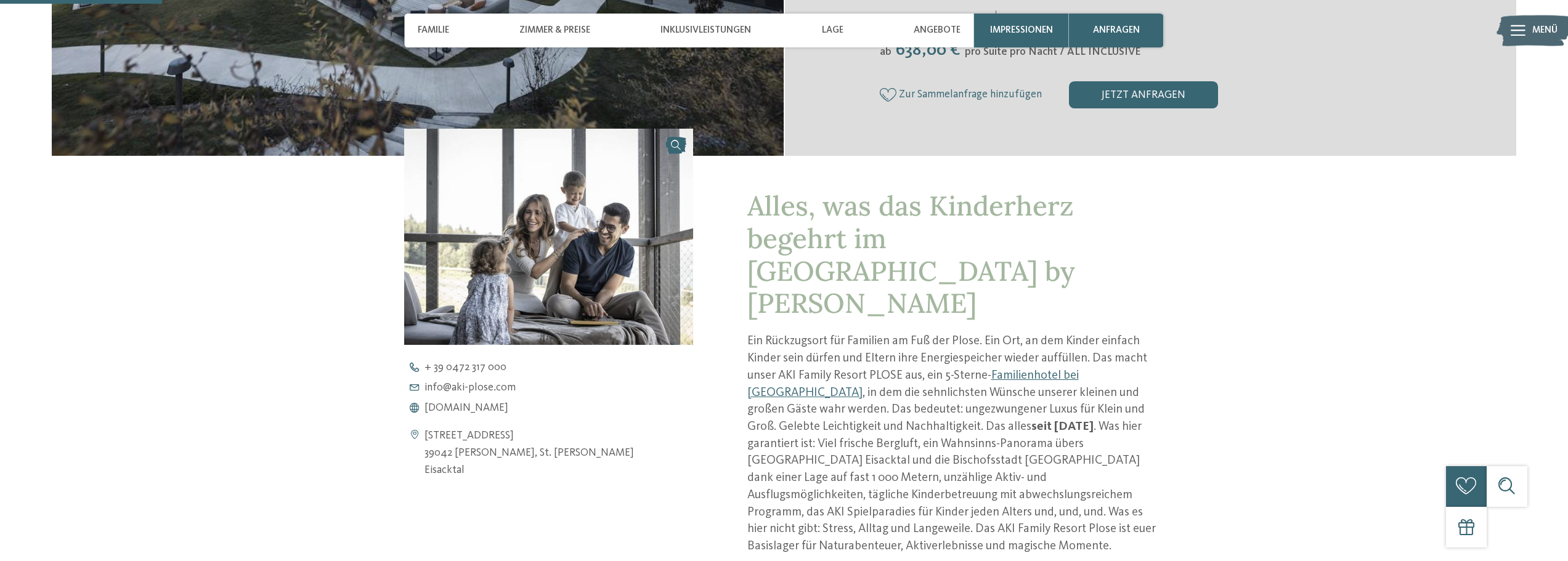
scroll to position [493, 0]
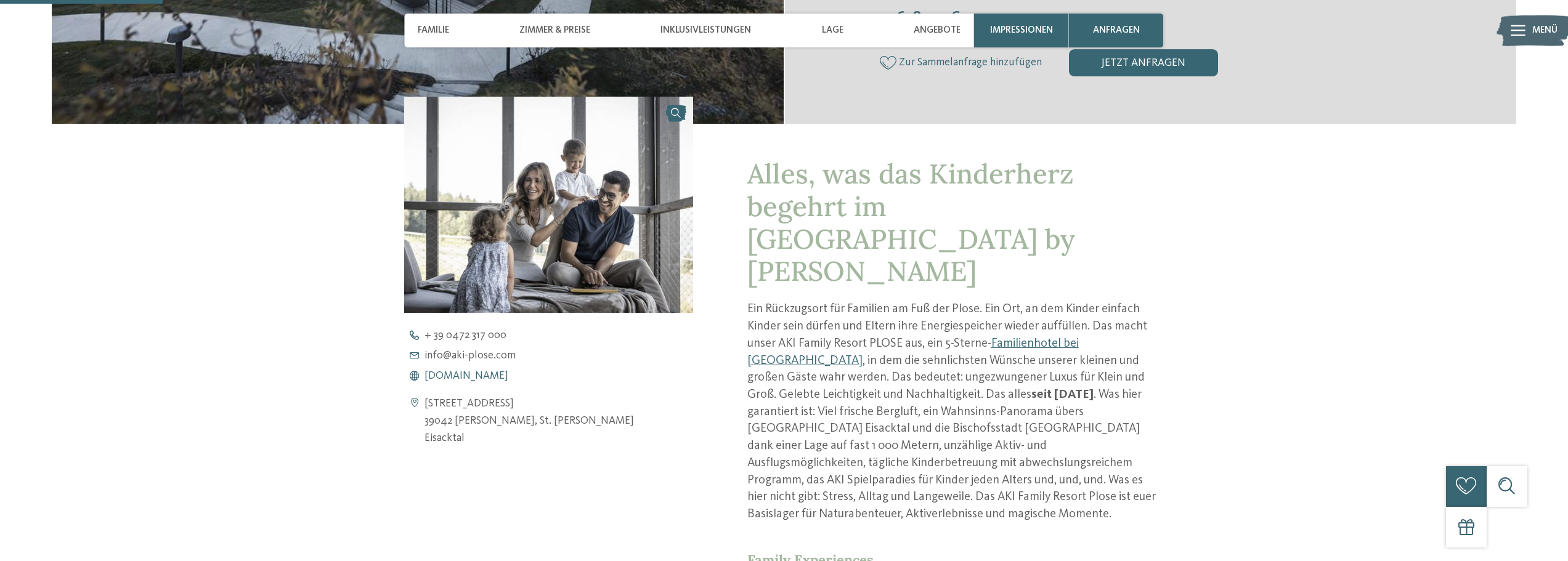
click at [456, 376] on span "www.aki-plose.com" at bounding box center [465, 377] width 83 height 12
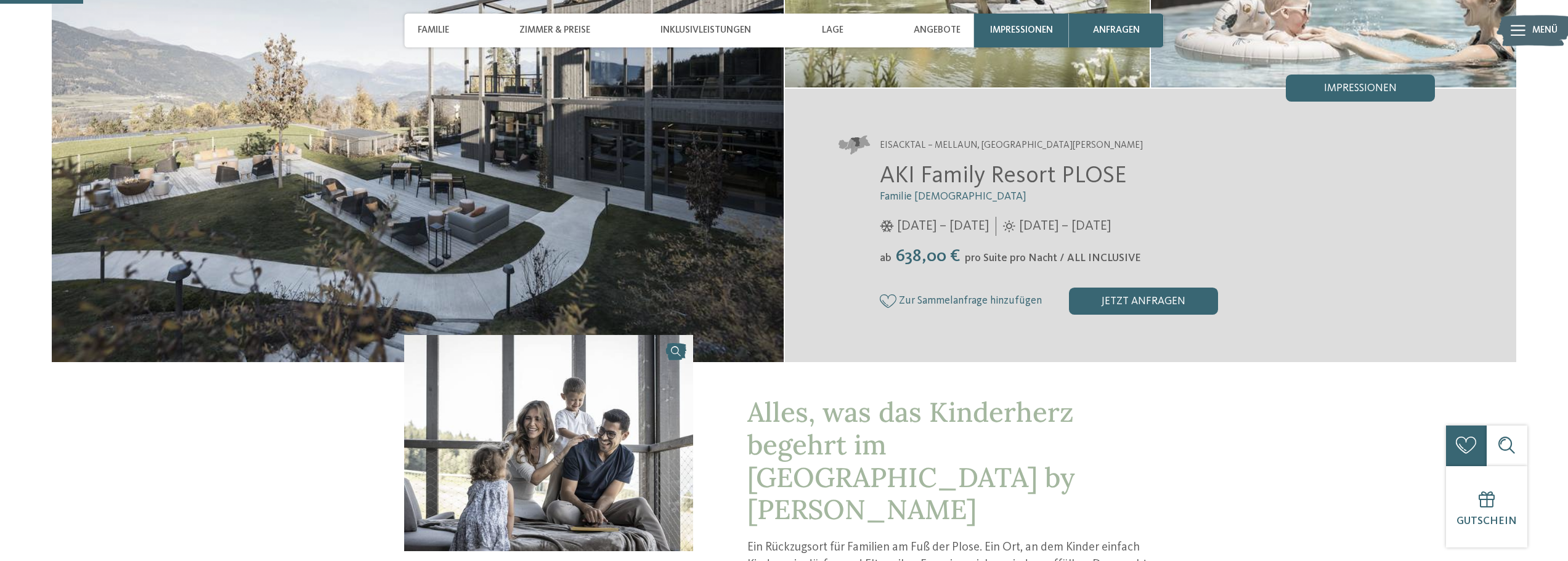
scroll to position [246, 0]
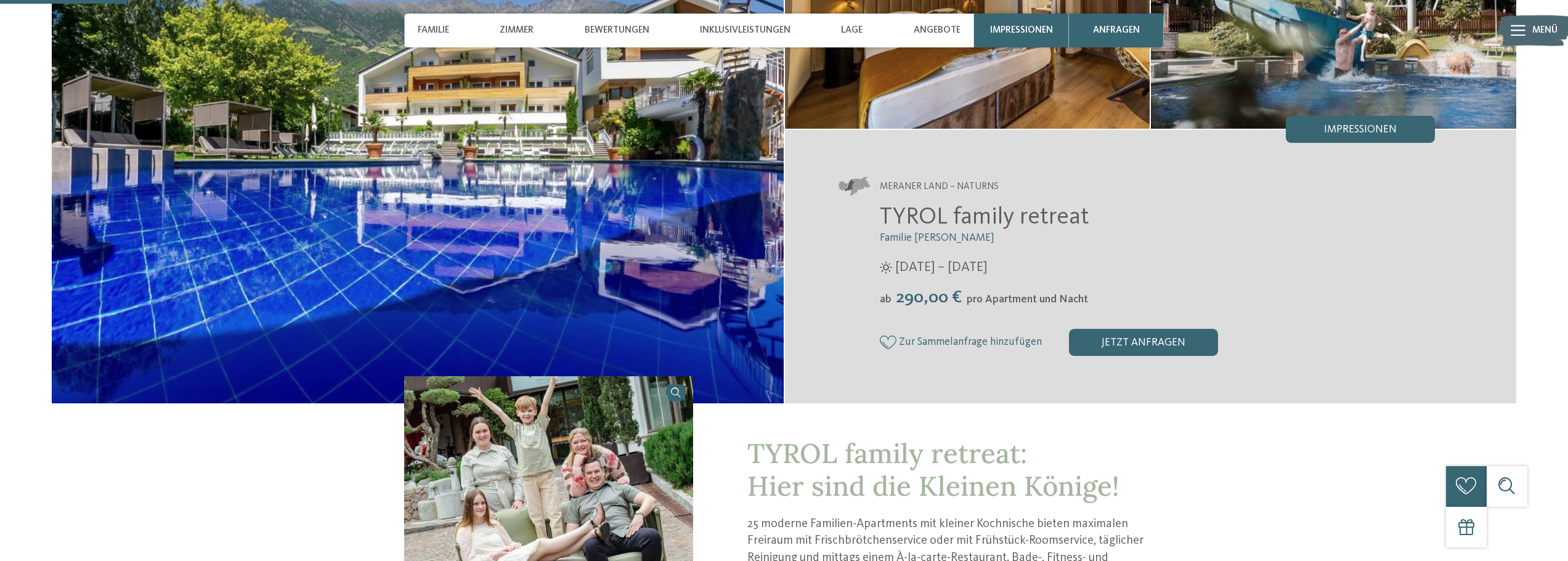
scroll to position [432, 0]
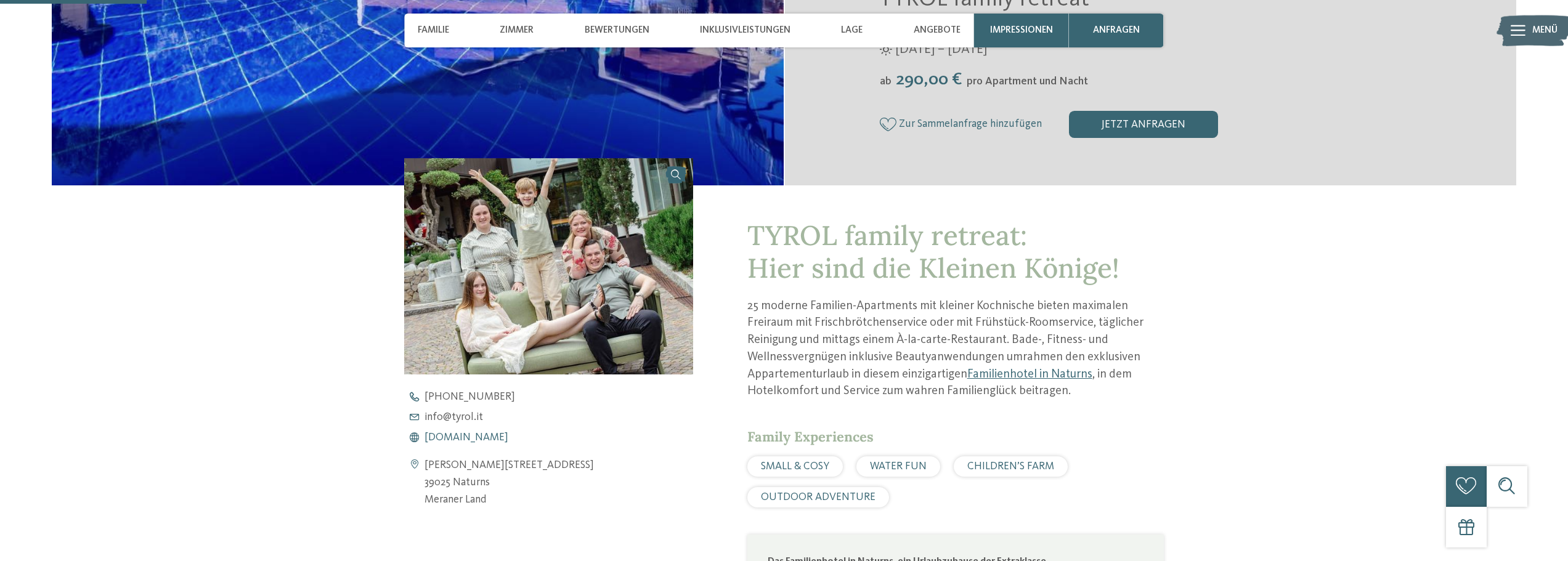
click at [466, 435] on span "[DOMAIN_NAME]" at bounding box center [465, 438] width 83 height 12
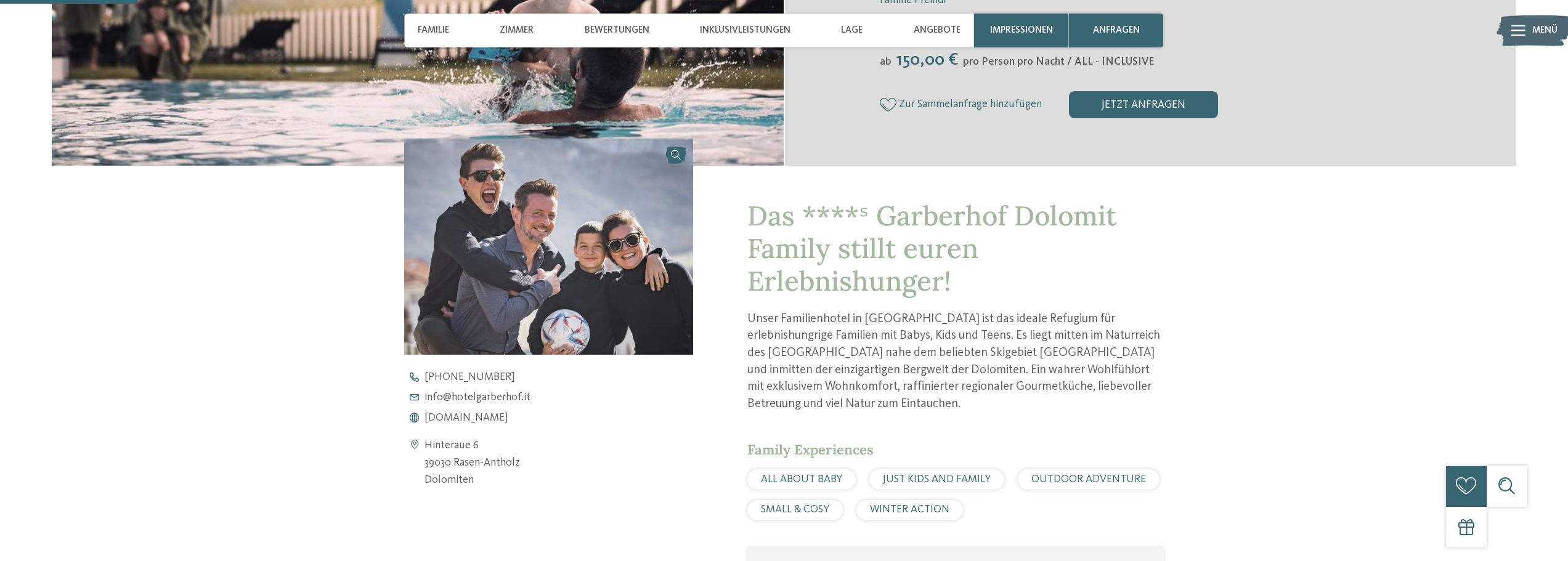
scroll to position [493, 0]
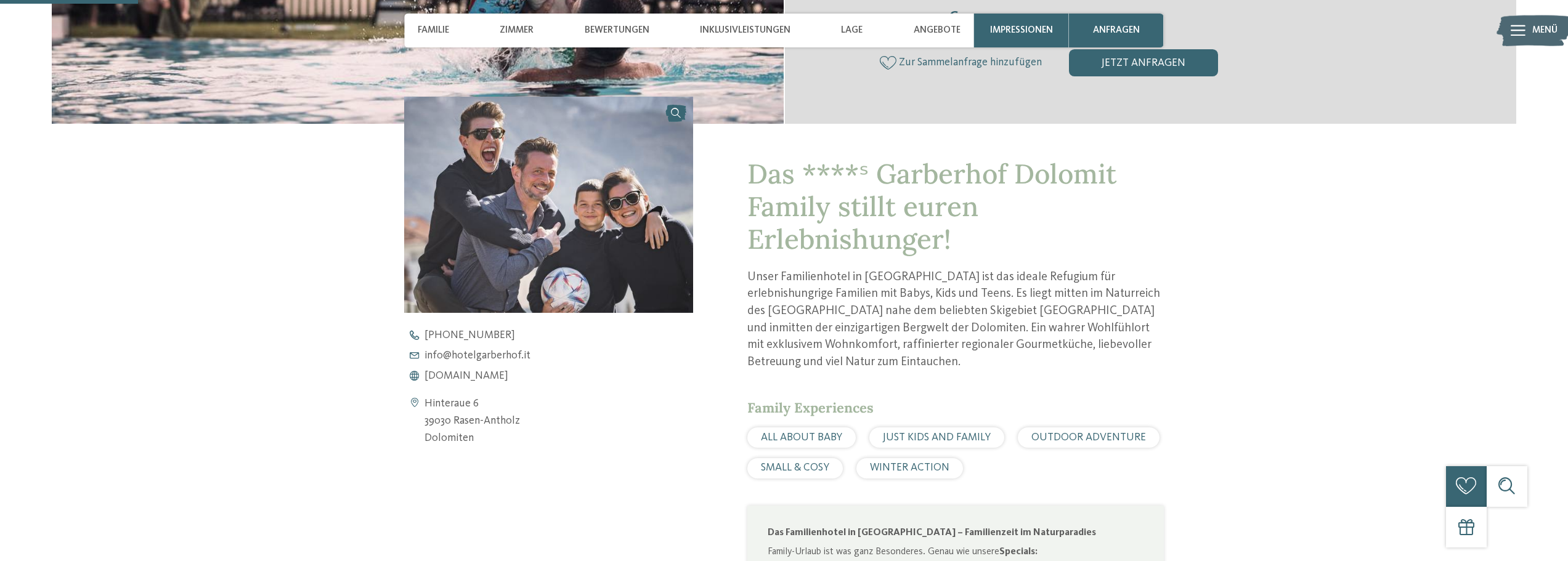
click at [473, 367] on div "[PHONE_NUMBER] info@ no-spam. hotelgarberhof. no-spam. it [DOMAIN_NAME]" at bounding box center [559, 356] width 312 height 52
click at [478, 380] on span "[DOMAIN_NAME]" at bounding box center [465, 377] width 83 height 12
